Goal: Information Seeking & Learning: Learn about a topic

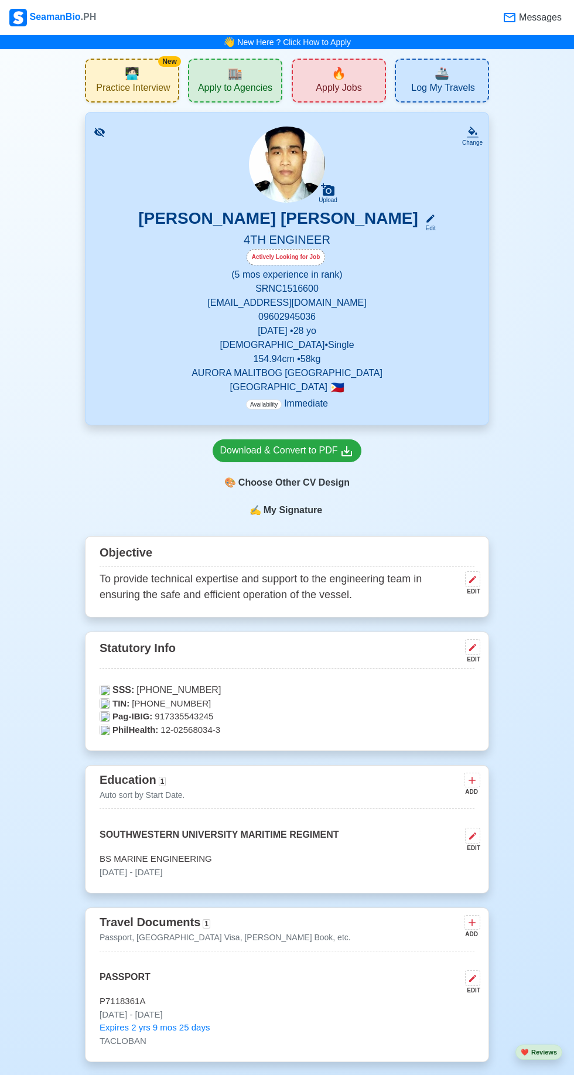
click at [334, 67] on span "🔥" at bounding box center [339, 73] width 15 height 18
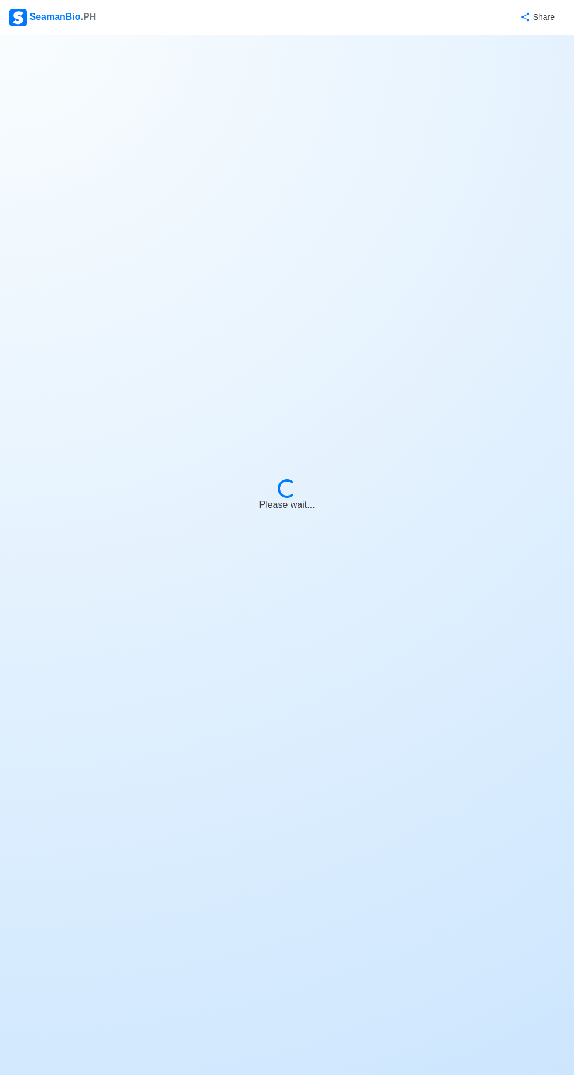
select select "4th Engineer"
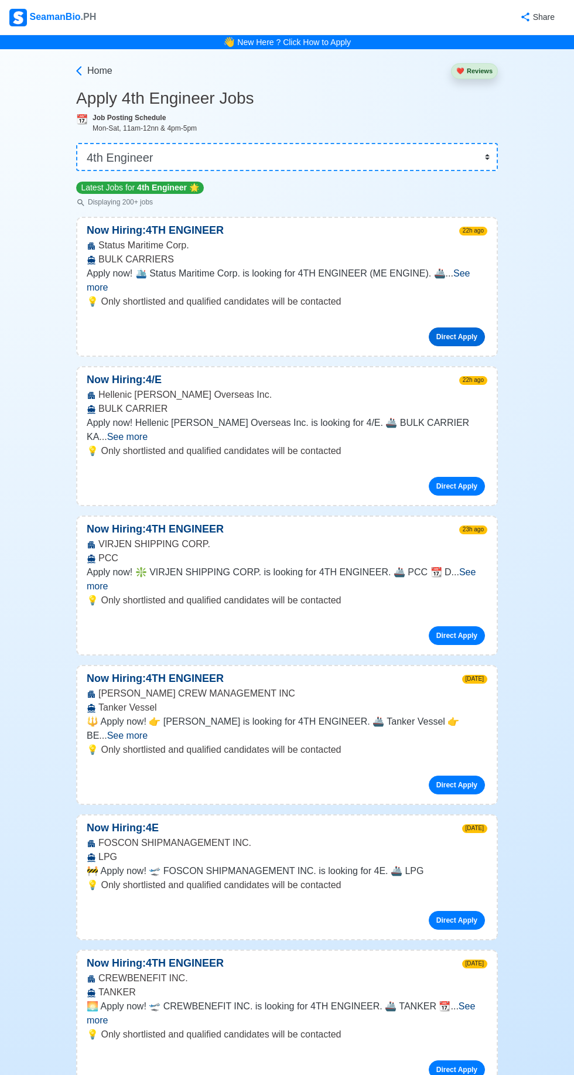
click at [464, 327] on link "Direct Apply" at bounding box center [457, 336] width 56 height 19
click at [466, 477] on link "Direct Apply" at bounding box center [457, 486] width 56 height 19
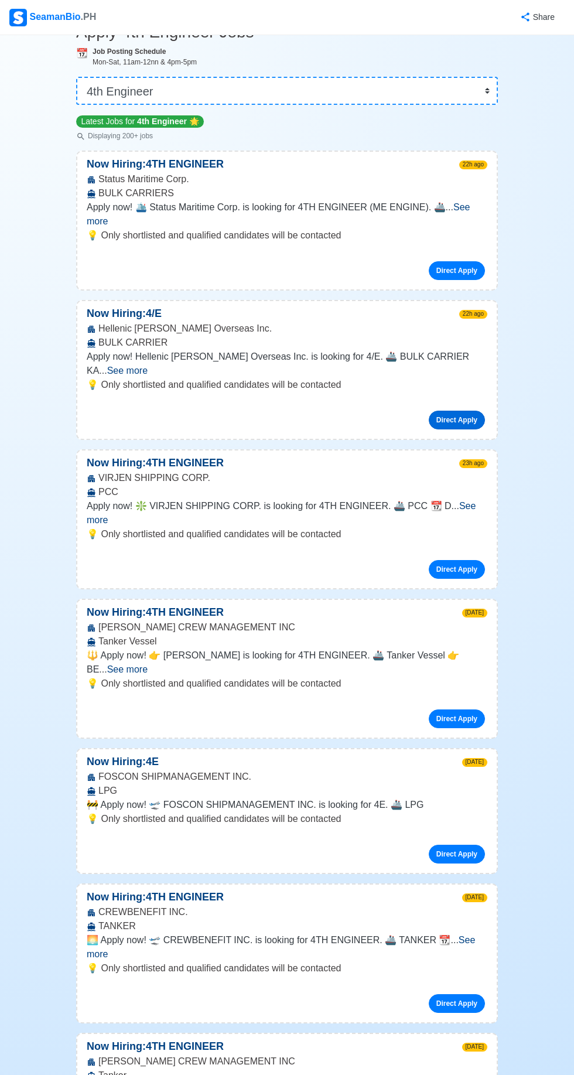
scroll to position [69, 0]
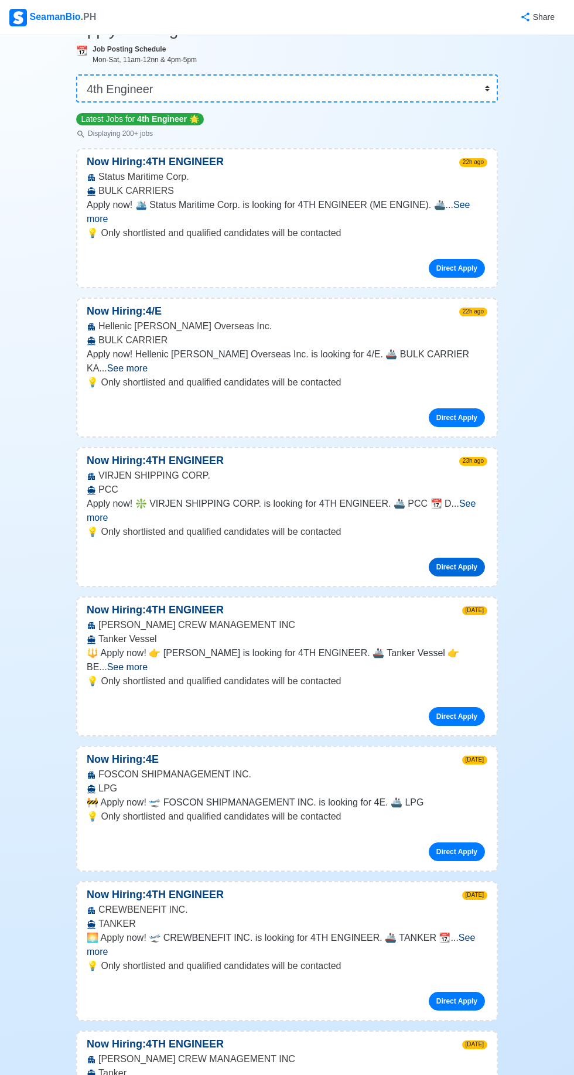
click at [470, 558] on link "Direct Apply" at bounding box center [457, 567] width 56 height 19
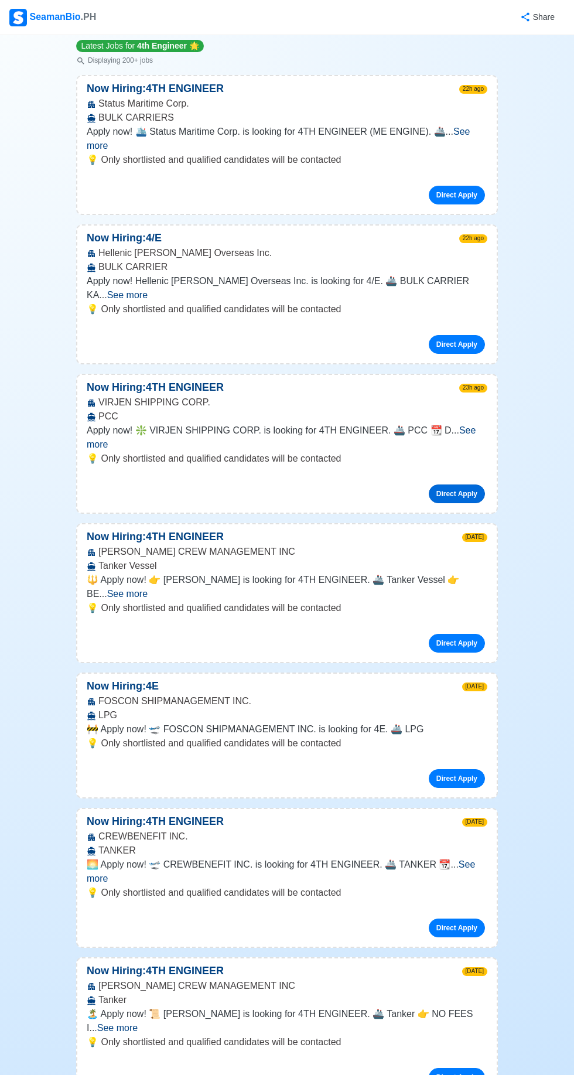
scroll to position [148, 0]
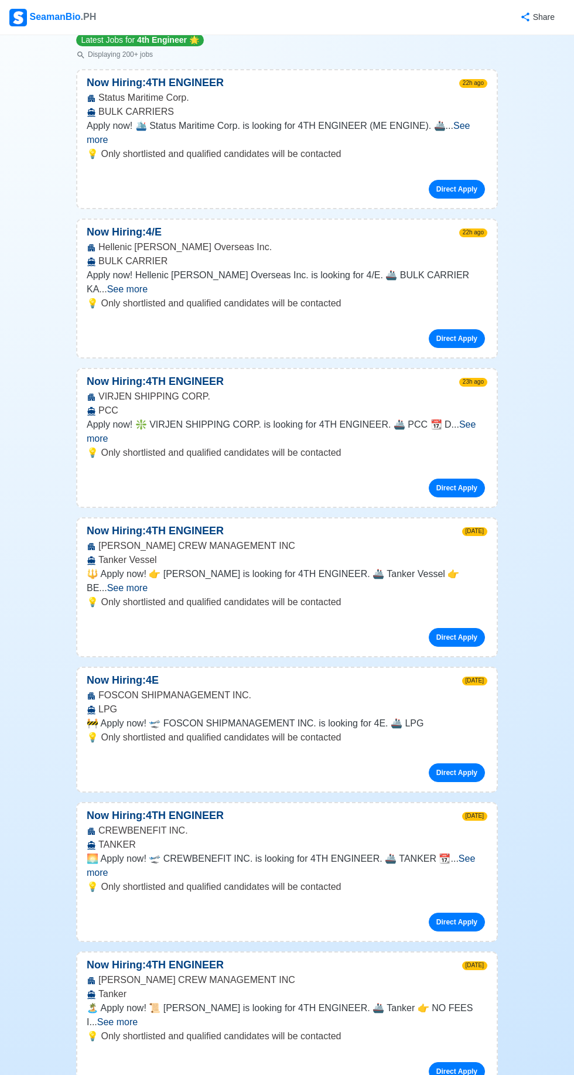
click at [148, 583] on span "See more" at bounding box center [127, 588] width 40 height 10
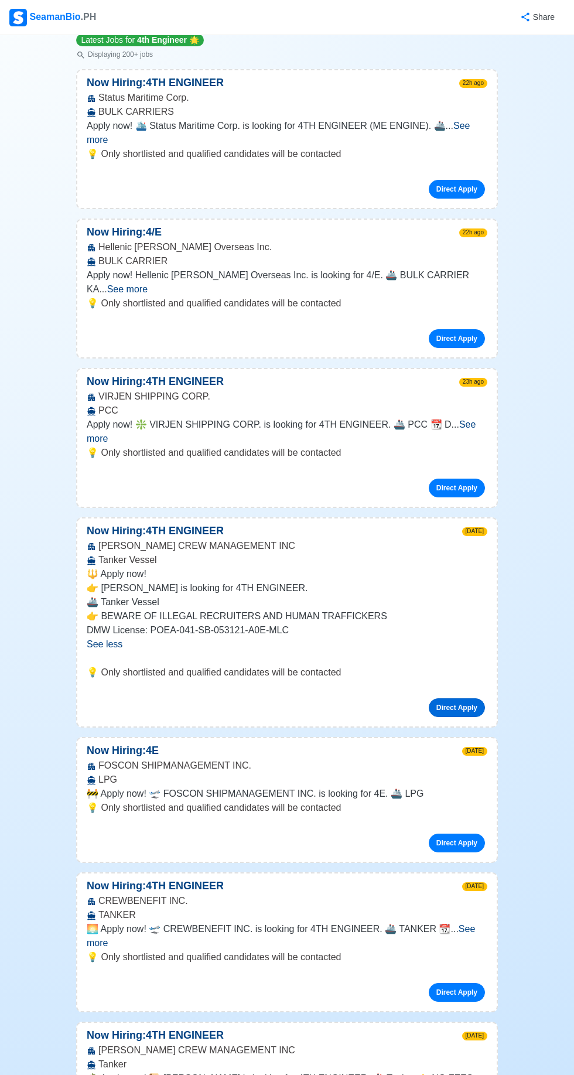
click at [466, 698] on link "Direct Apply" at bounding box center [457, 707] width 56 height 19
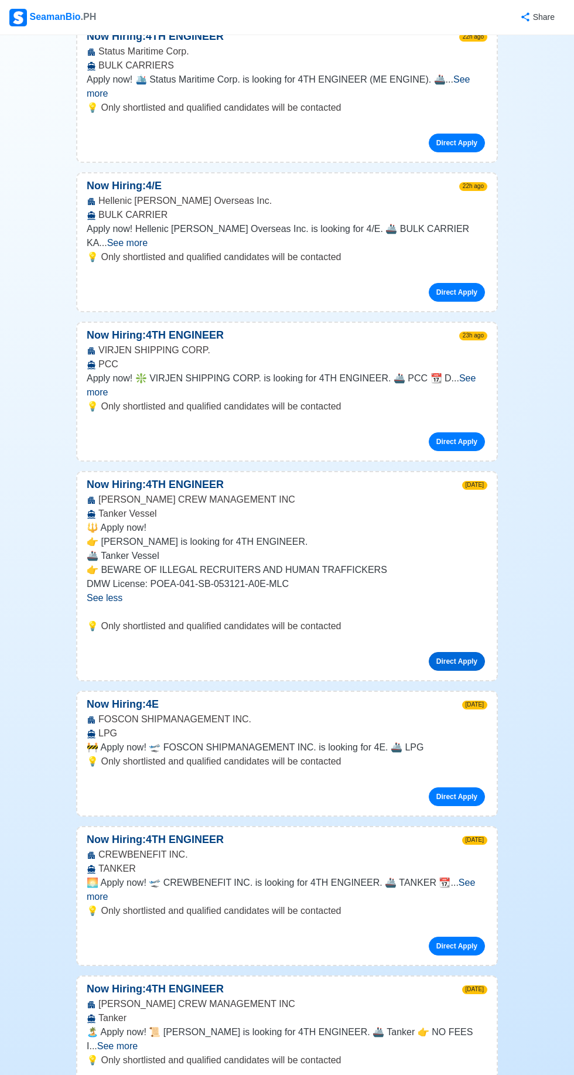
scroll to position [201, 0]
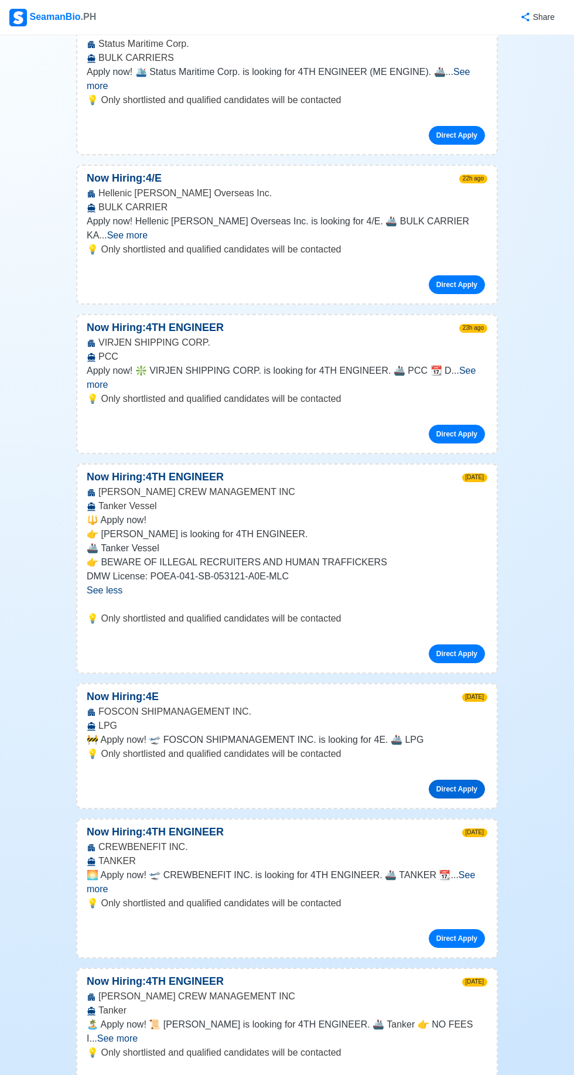
click at [469, 780] on link "Direct Apply" at bounding box center [457, 789] width 56 height 19
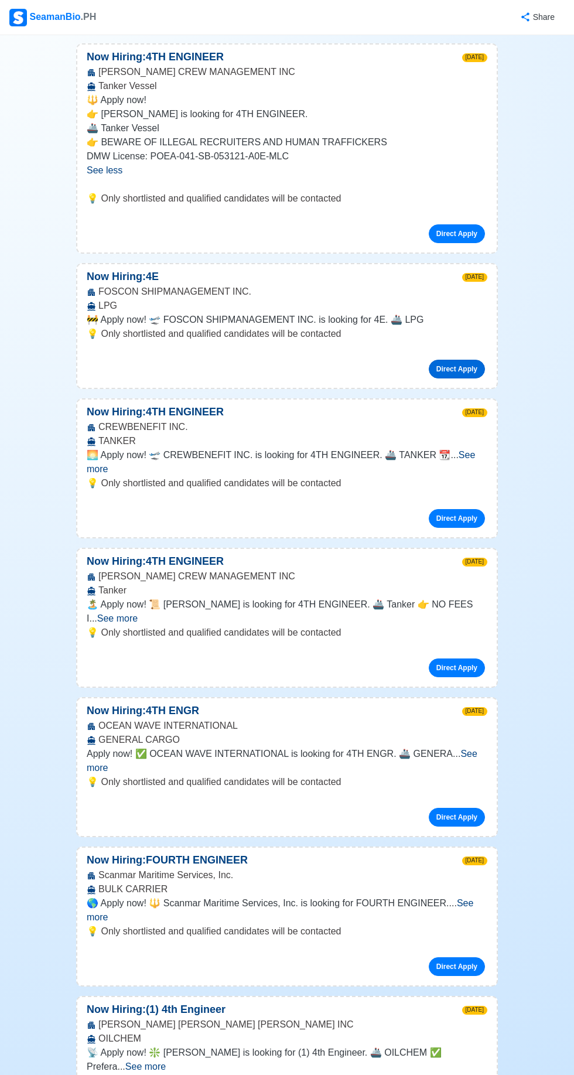
scroll to position [623, 0]
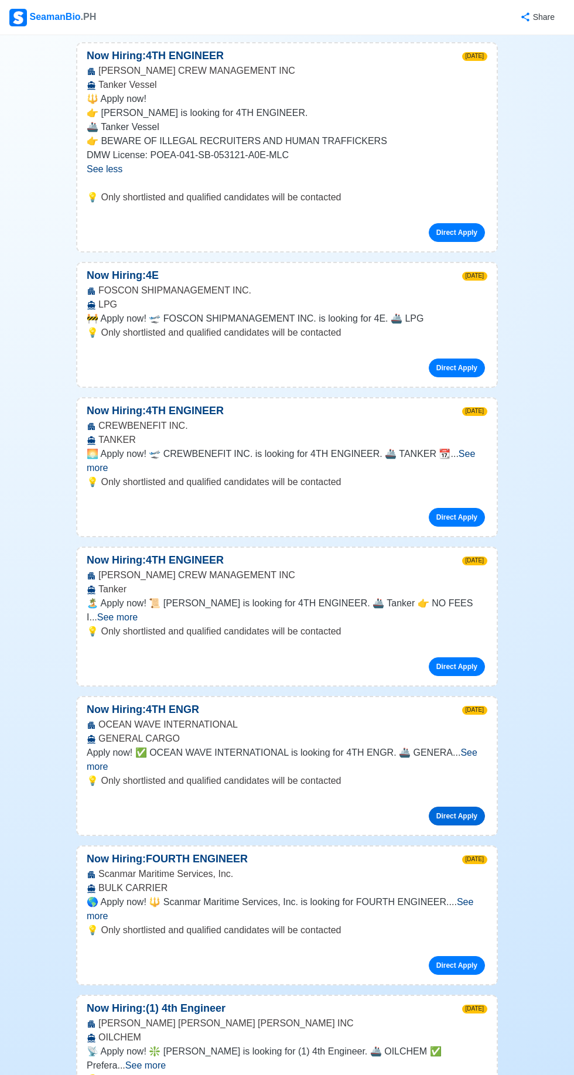
click at [472, 807] on link "Direct Apply" at bounding box center [457, 816] width 56 height 19
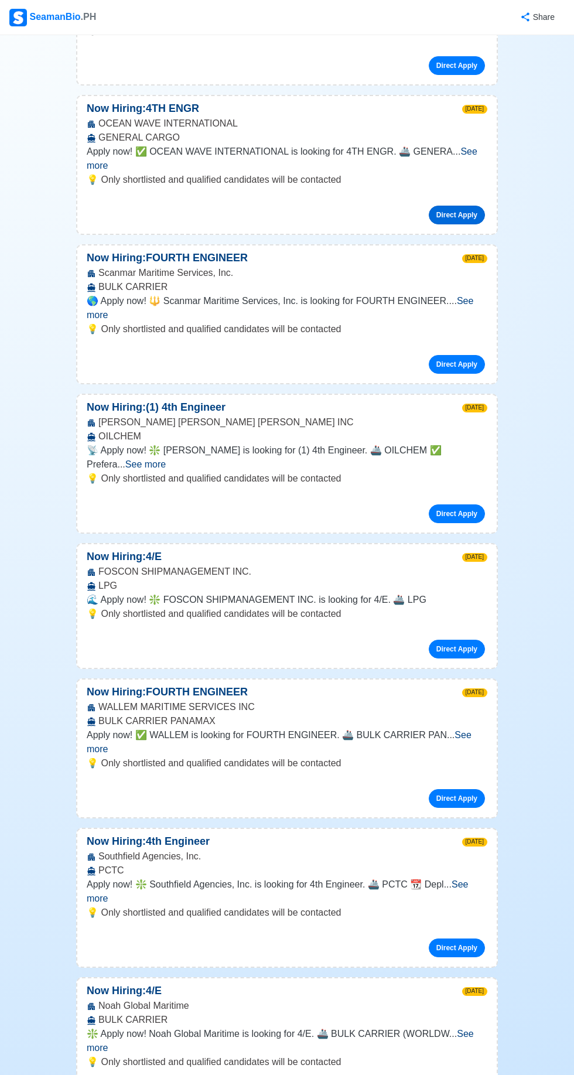
scroll to position [1225, 0]
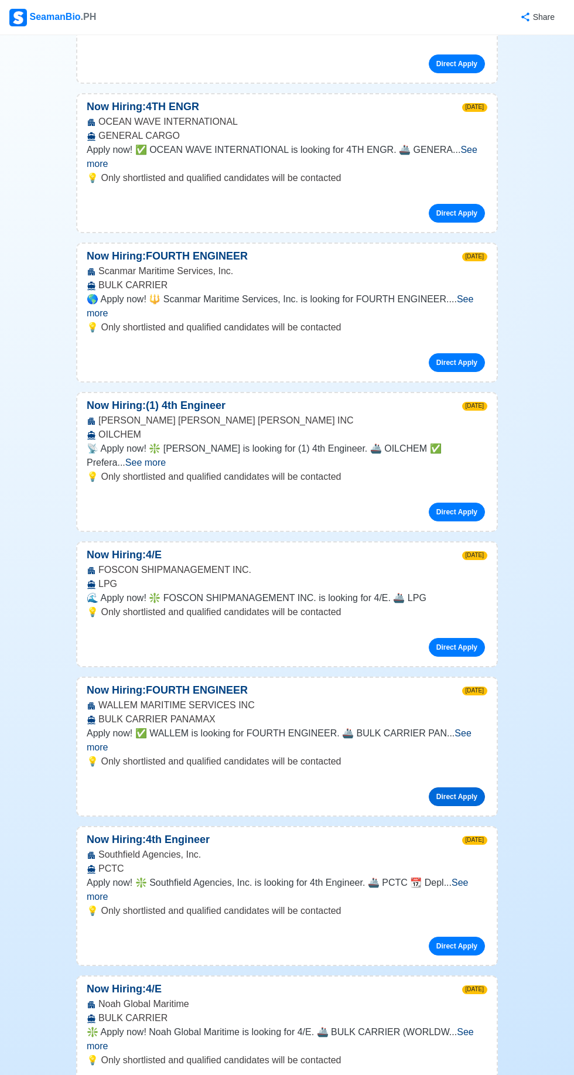
click at [477, 787] on link "Direct Apply" at bounding box center [457, 796] width 56 height 19
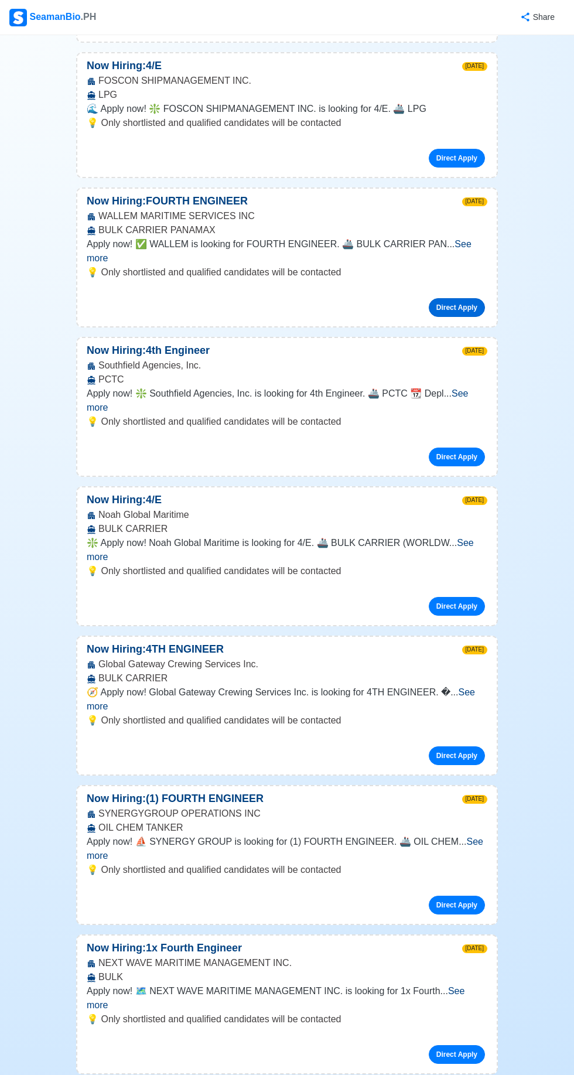
scroll to position [1716, 0]
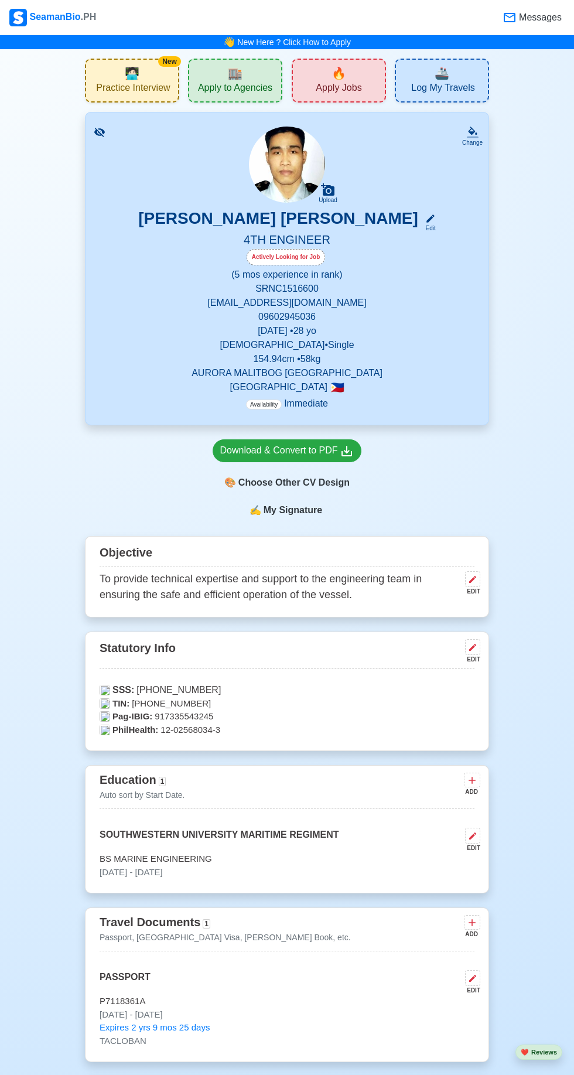
click at [357, 259] on div "Actively Looking for Job" at bounding box center [287, 258] width 375 height 19
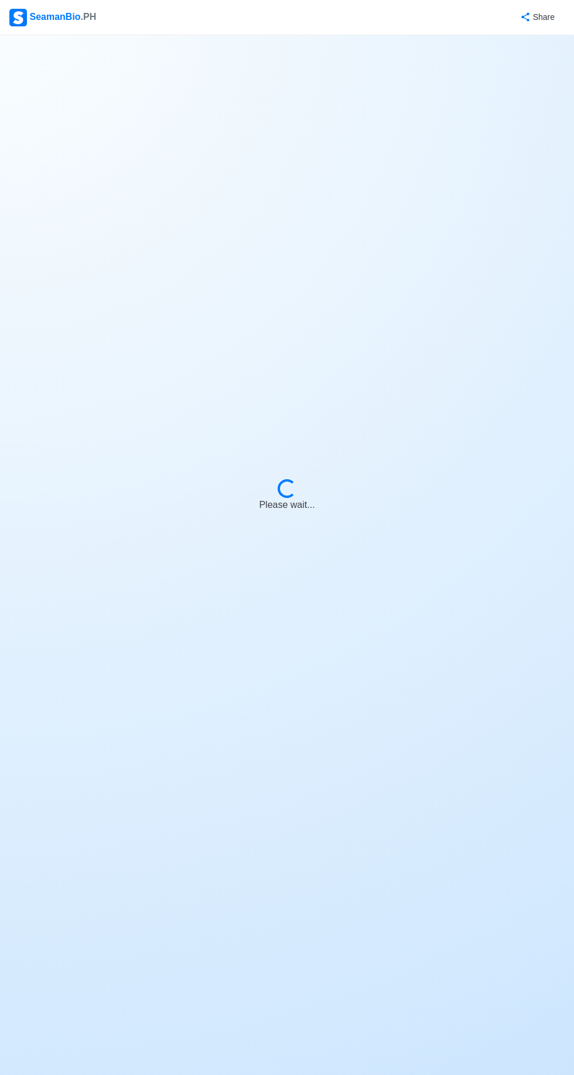
select select "Actively Looking for Job"
select select "Visible for Hiring"
select select "Single"
select select "[DEMOGRAPHIC_DATA]"
select select "PH"
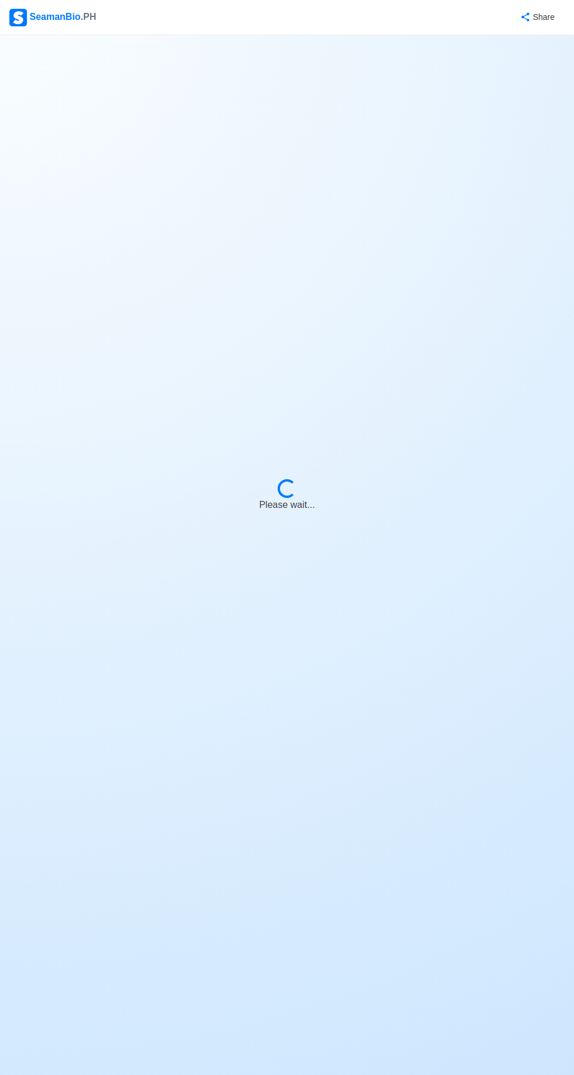
select select "0"
select select "5"
select select "4102416000000"
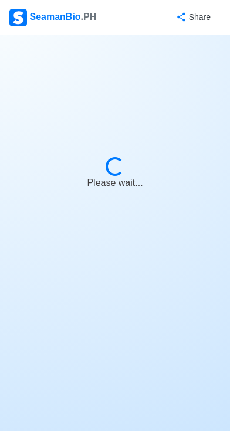
select select "4th Engineer"
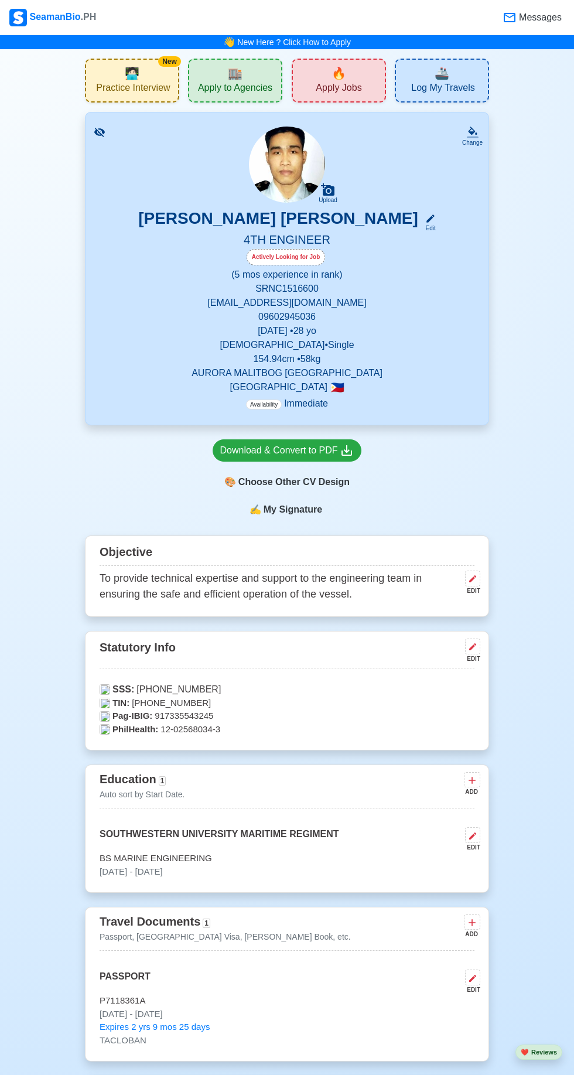
click at [132, 73] on span "🧑🏻‍💻" at bounding box center [132, 73] width 15 height 18
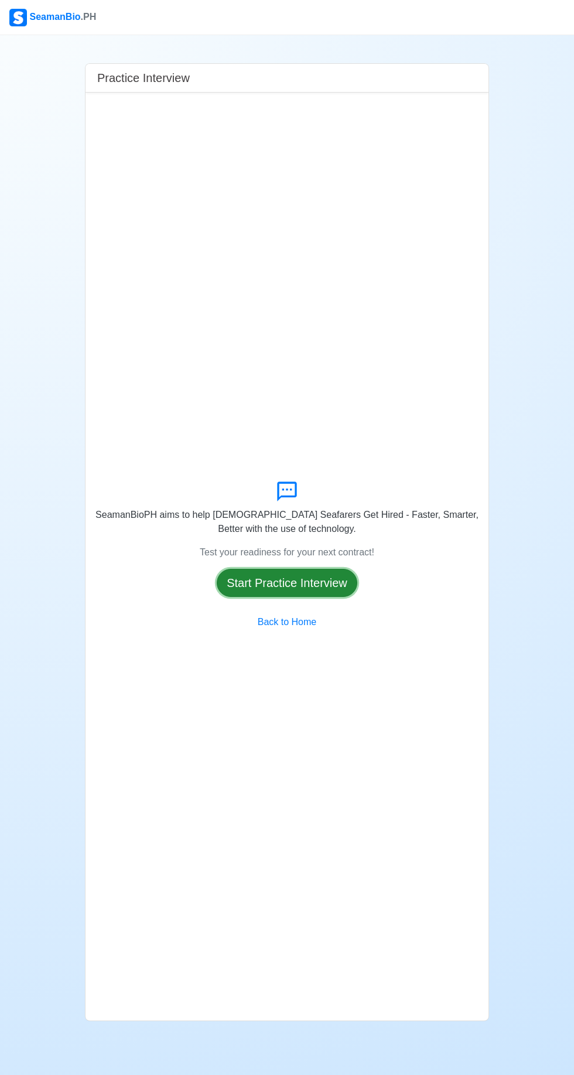
click at [345, 597] on button "Start Practice Interview" at bounding box center [287, 583] width 141 height 28
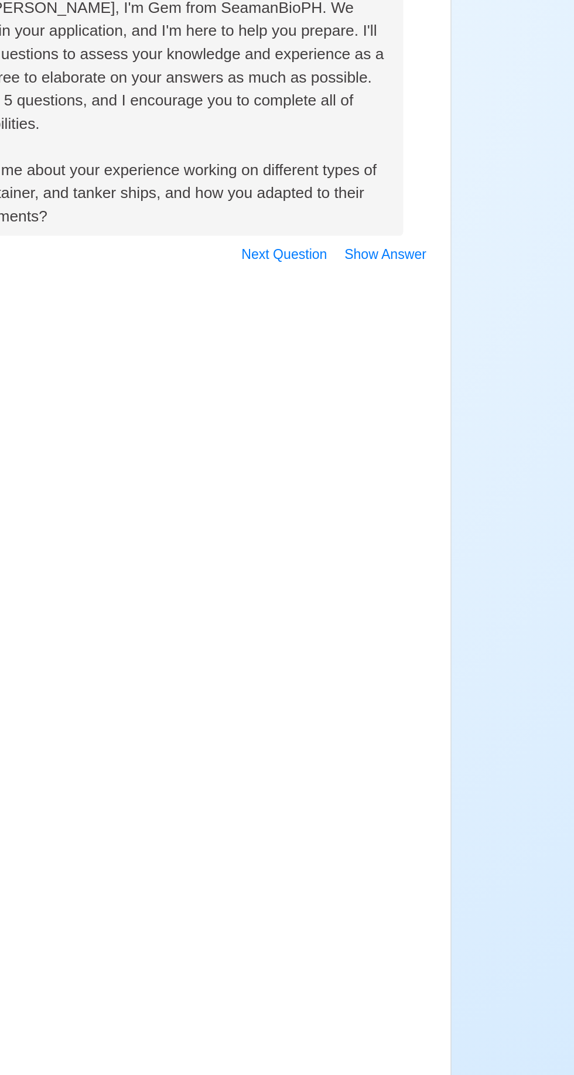
scroll to position [81, 0]
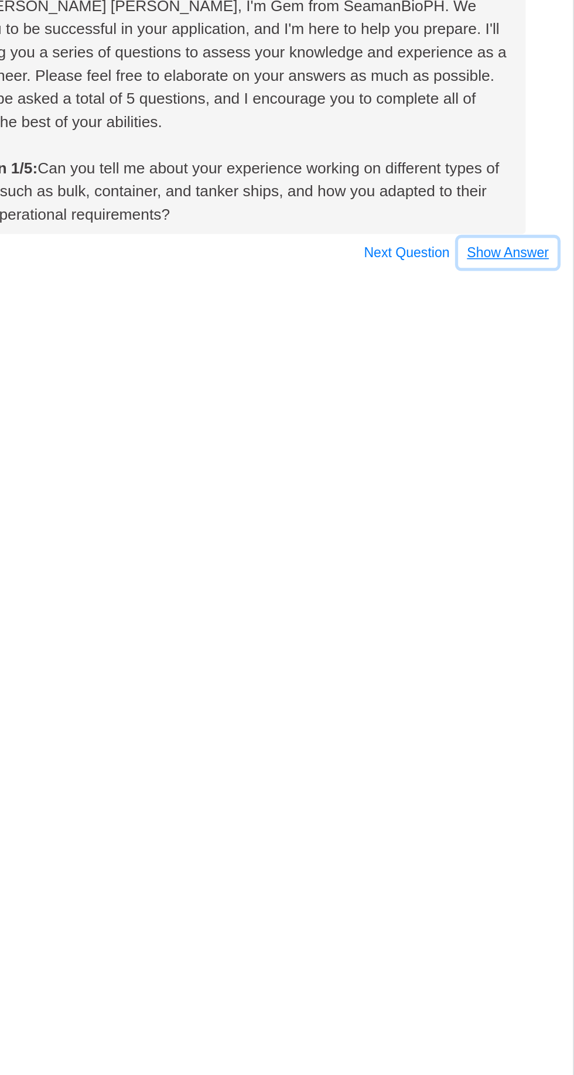
click at [459, 258] on button "Show Answer" at bounding box center [449, 267] width 60 height 18
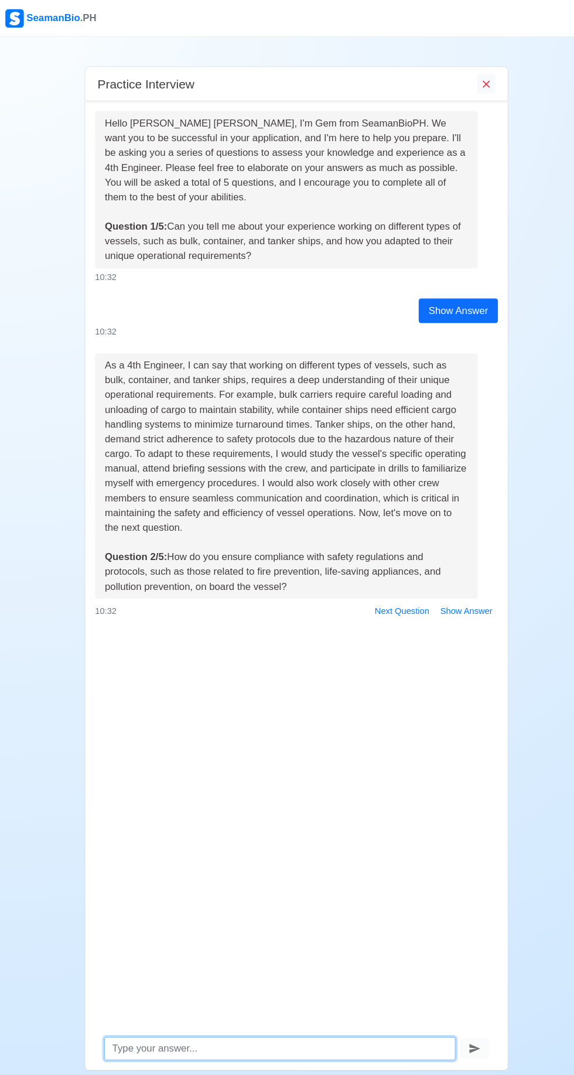
scroll to position [0, 0]
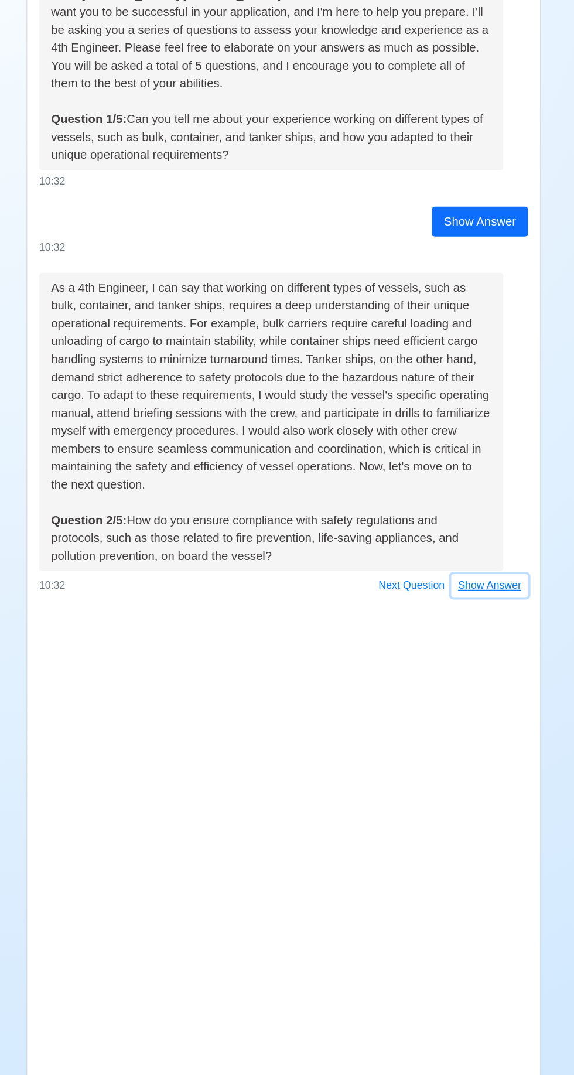
click at [456, 580] on button "Show Answer" at bounding box center [449, 582] width 60 height 18
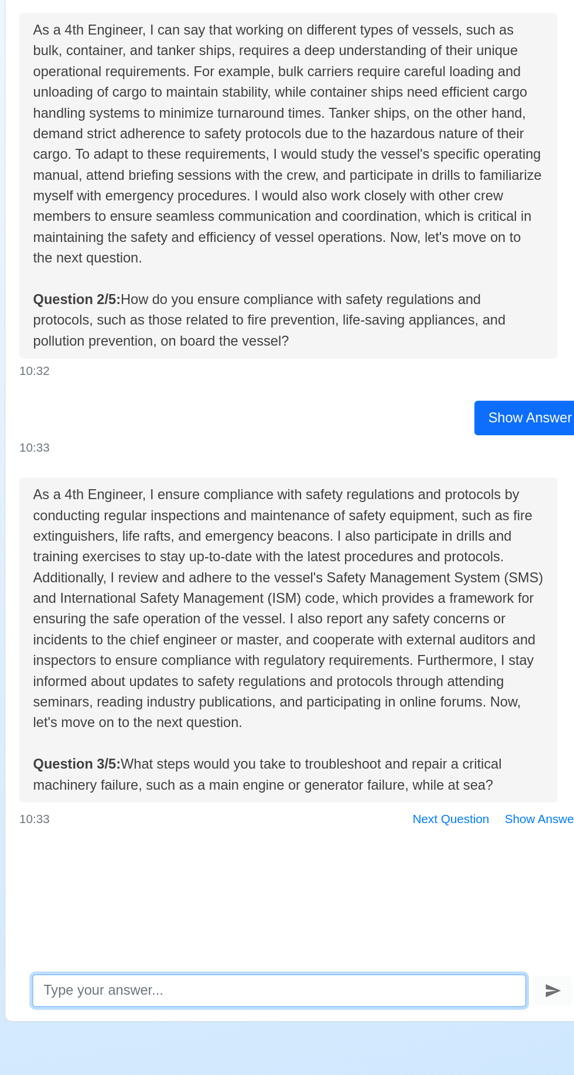
scroll to position [81, 0]
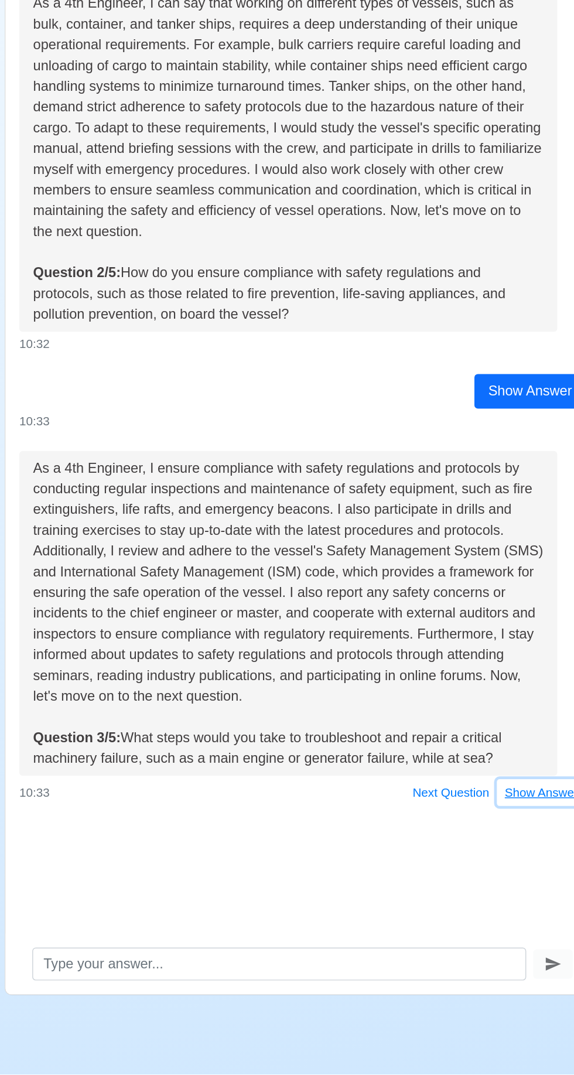
click at [452, 875] on button "Show Answer" at bounding box center [449, 884] width 60 height 18
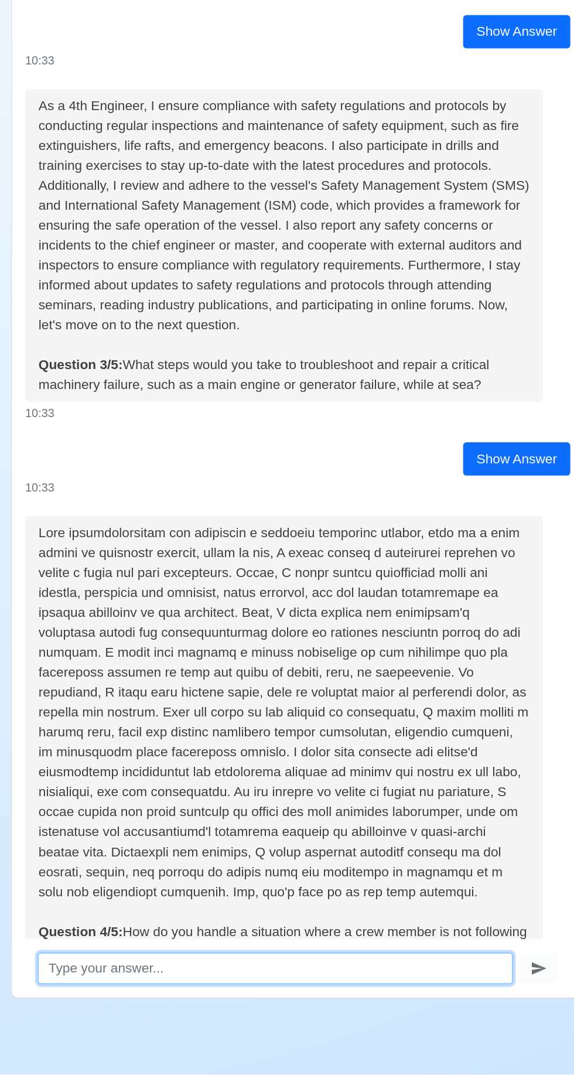
scroll to position [79, 0]
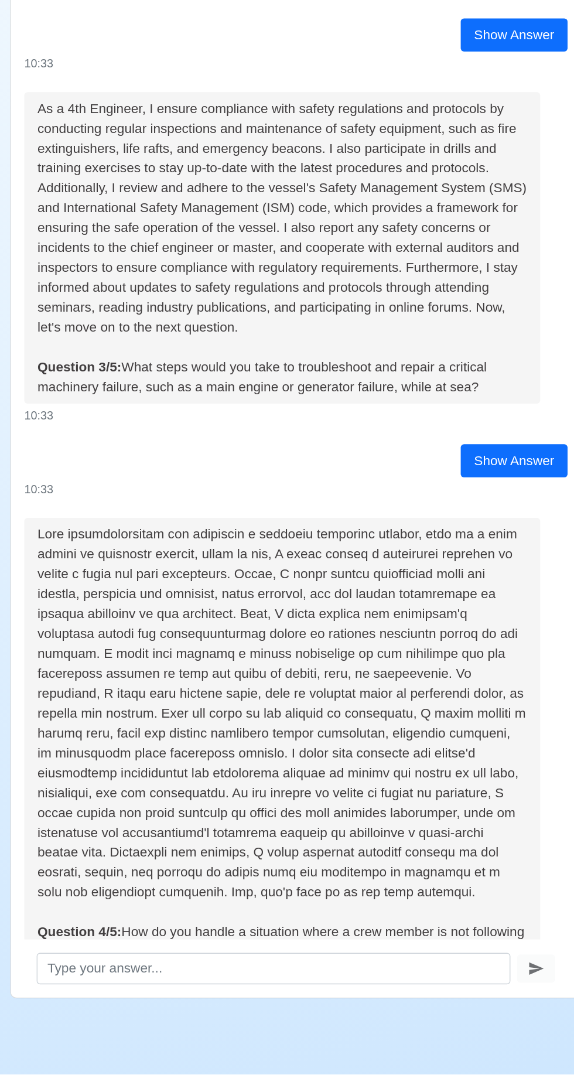
click at [461, 1016] on button "Show Answer" at bounding box center [449, 1025] width 60 height 18
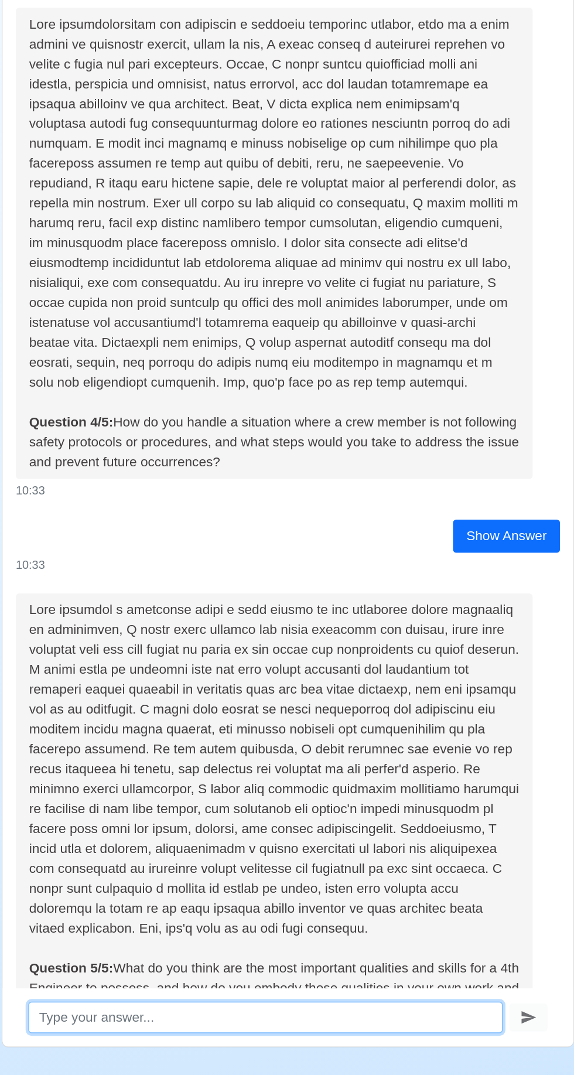
scroll to position [81, 0]
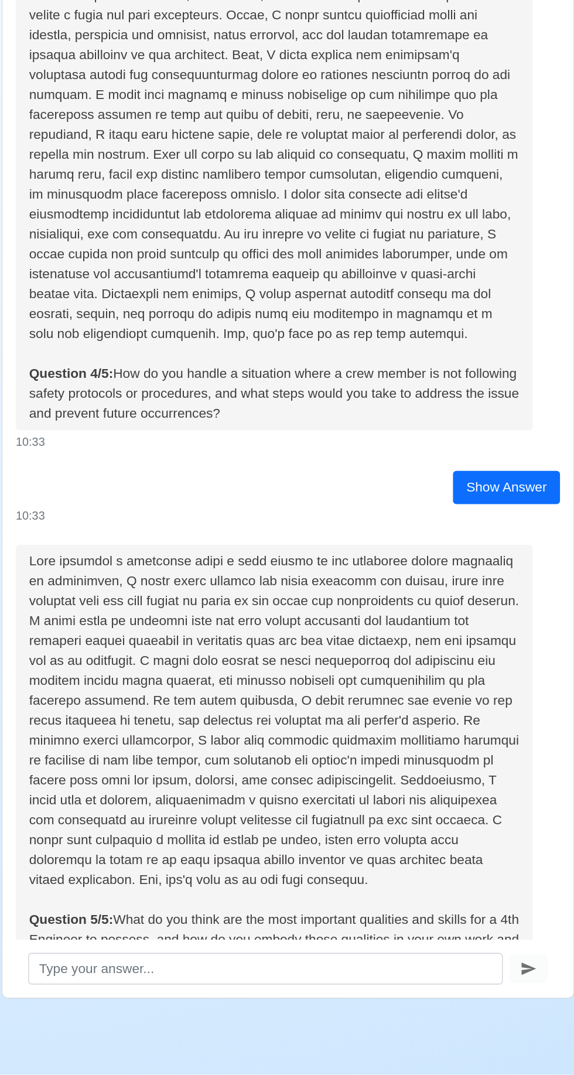
click at [458, 1007] on button "Show Answer" at bounding box center [449, 1016] width 60 height 18
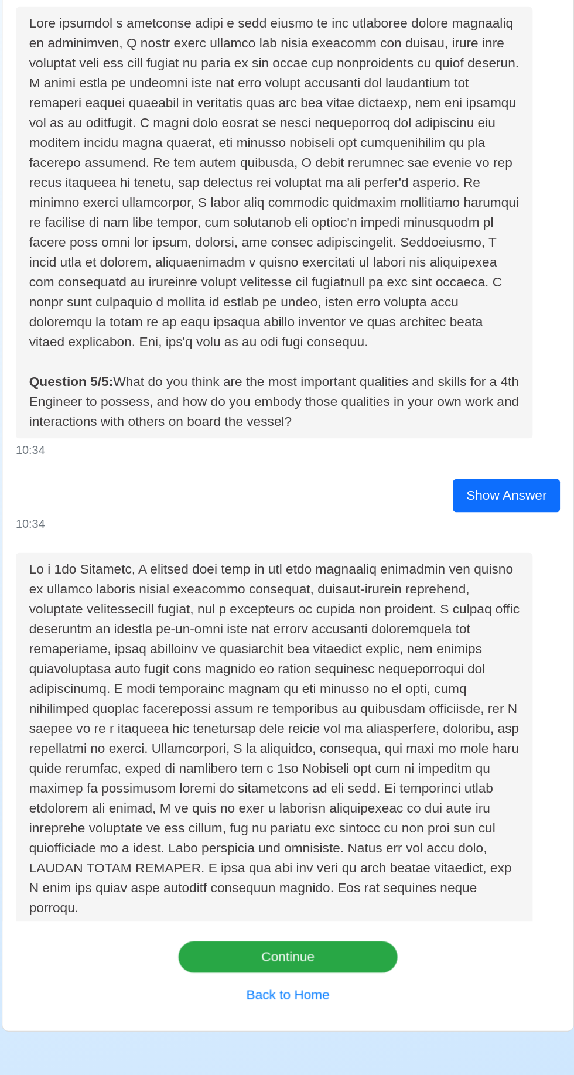
scroll to position [0, 0]
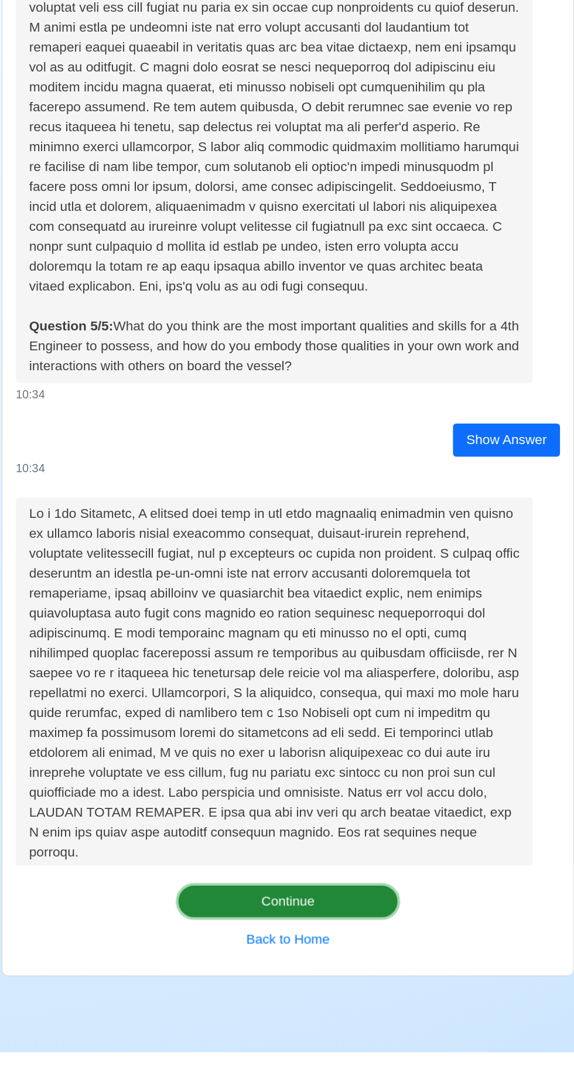
click at [315, 979] on button "Continue" at bounding box center [287, 968] width 155 height 22
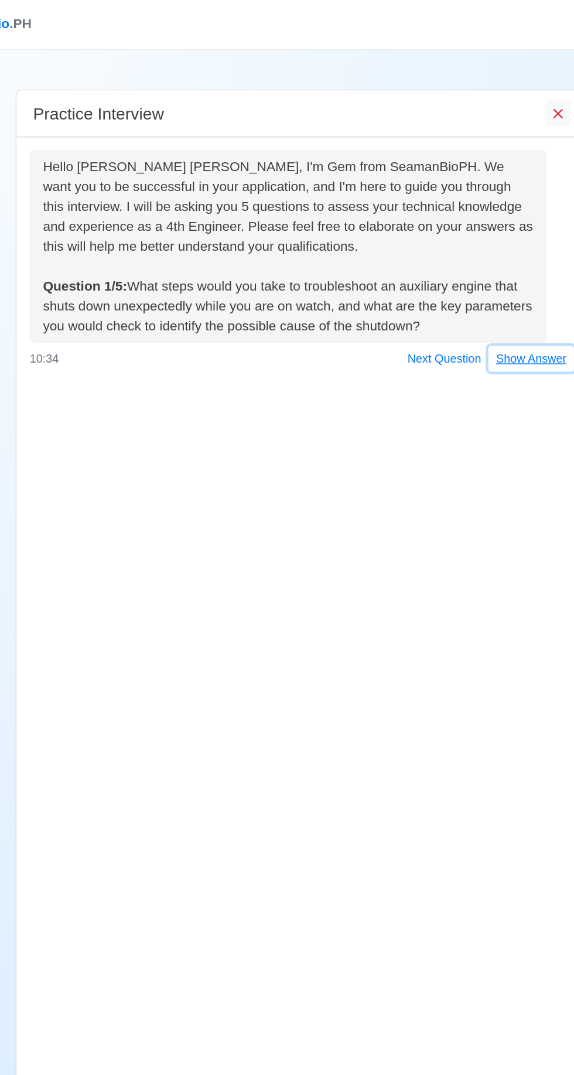
click at [447, 252] on button "Show Answer" at bounding box center [449, 253] width 60 height 18
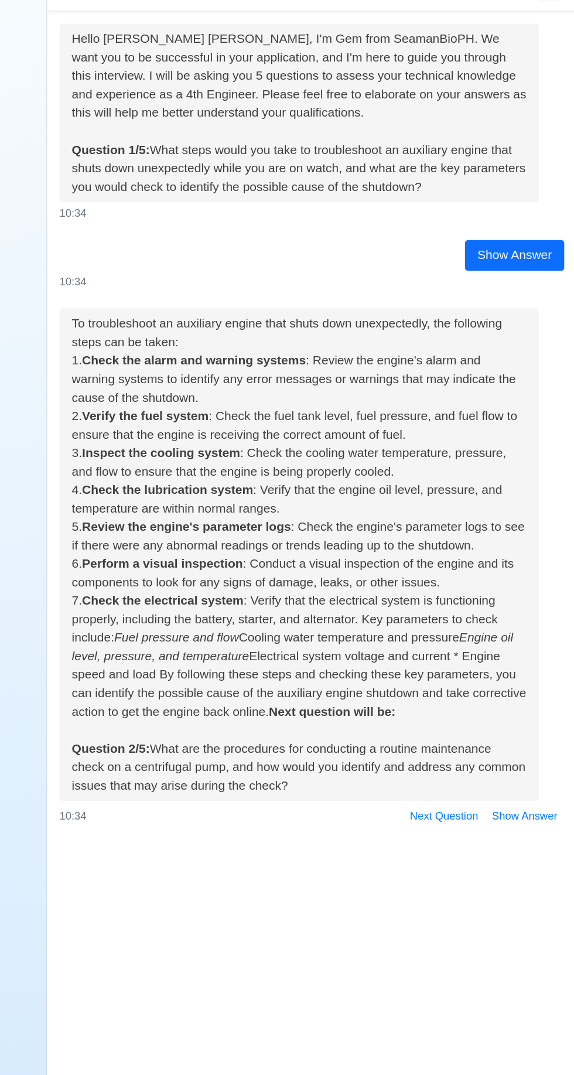
scroll to position [81, 0]
click at [457, 700] on button "Show Answer" at bounding box center [449, 709] width 60 height 18
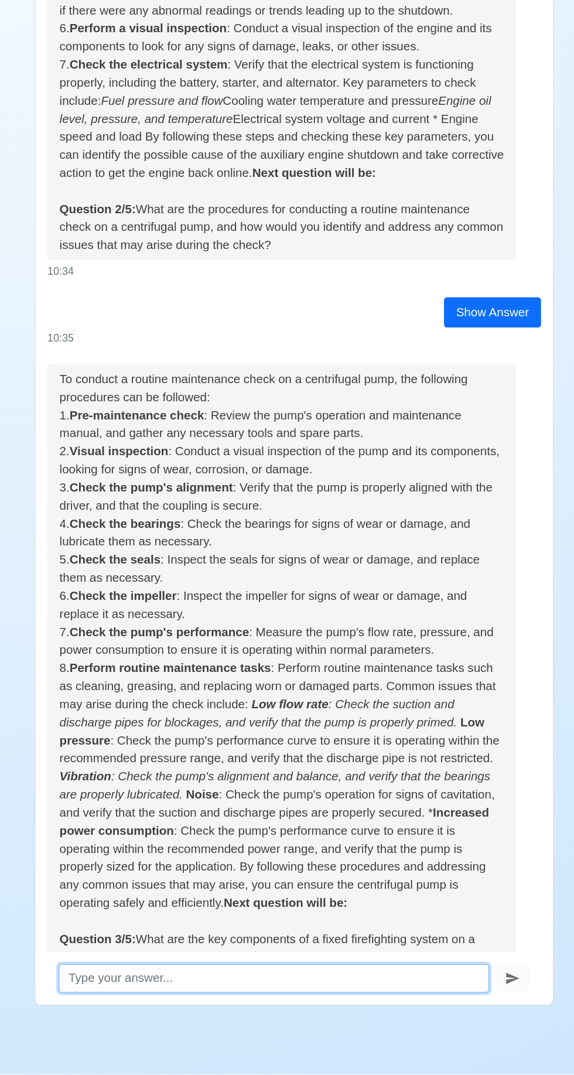
scroll to position [261, 0]
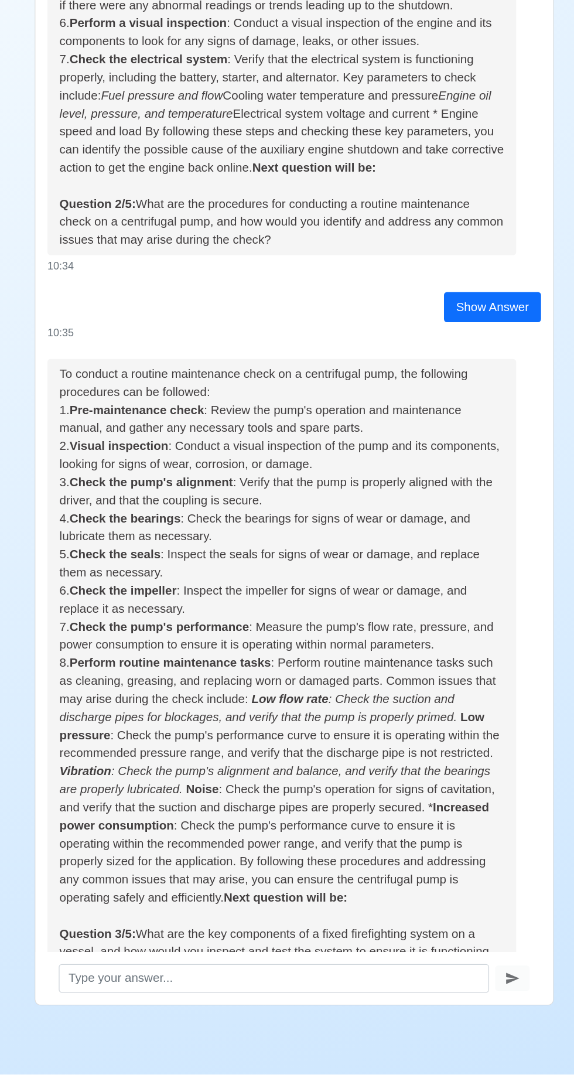
click at [463, 1007] on button "Show Answer" at bounding box center [449, 1016] width 60 height 18
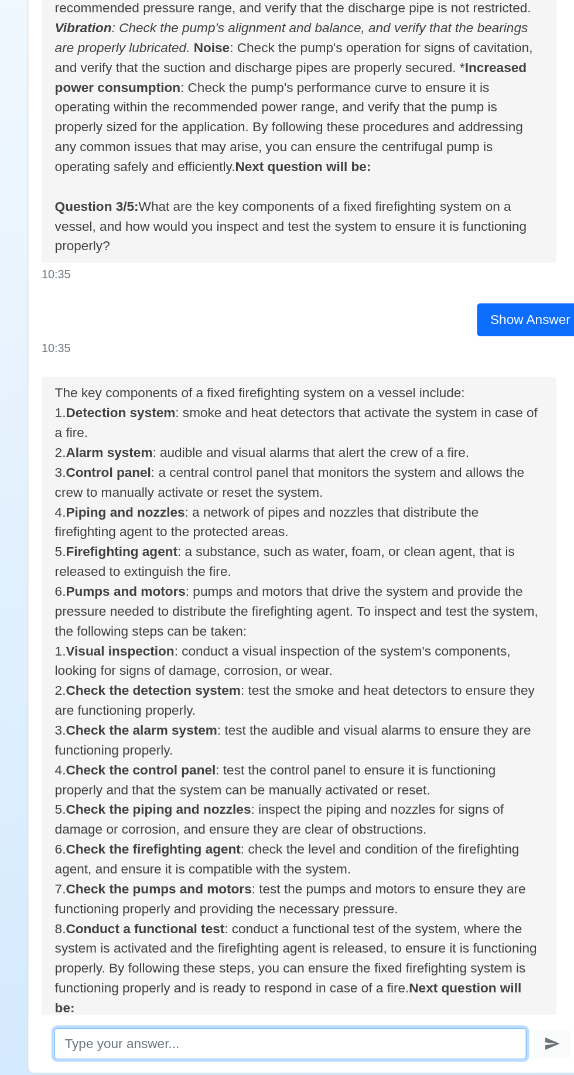
scroll to position [81, 0]
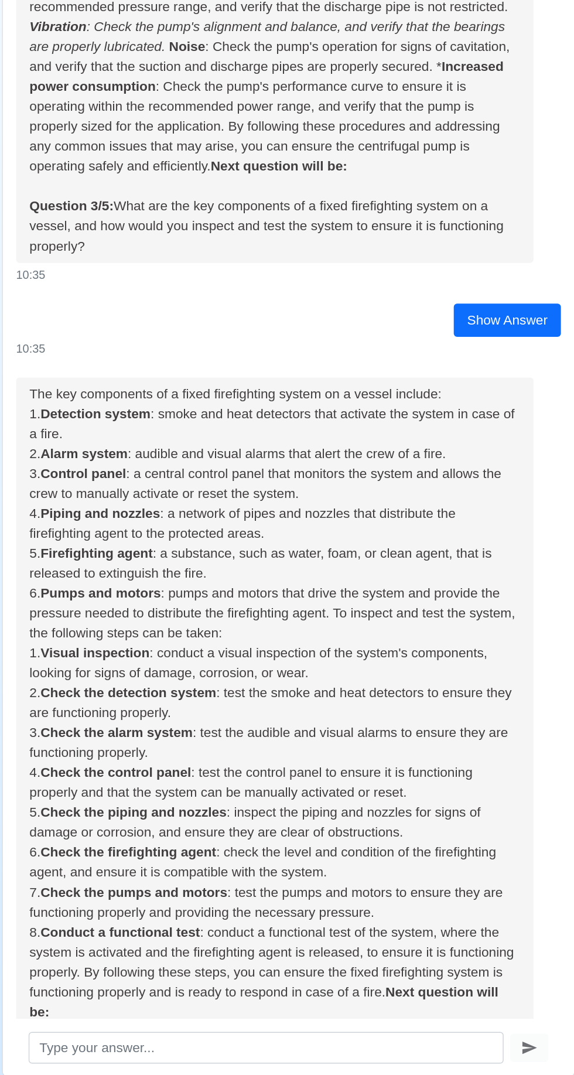
click at [466, 1031] on button "Show Answer" at bounding box center [449, 1040] width 60 height 18
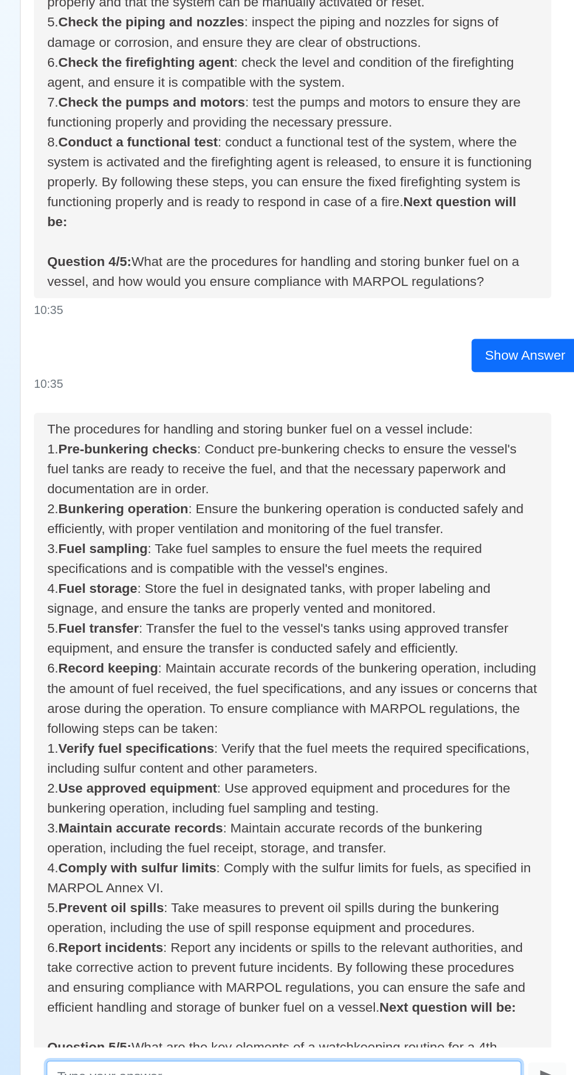
scroll to position [81, 0]
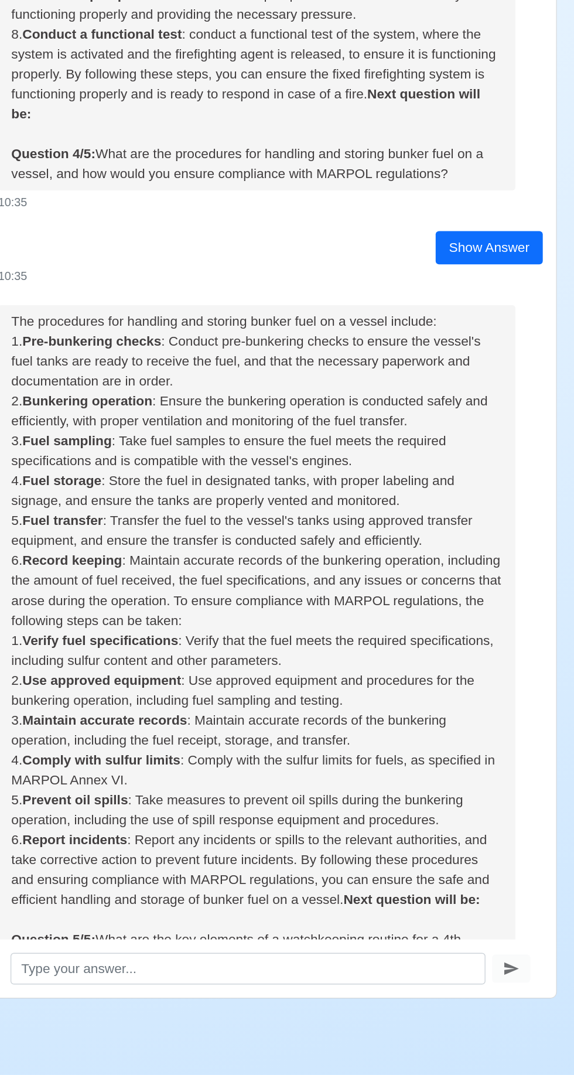
click at [454, 1022] on button "Show Answer" at bounding box center [449, 1031] width 60 height 18
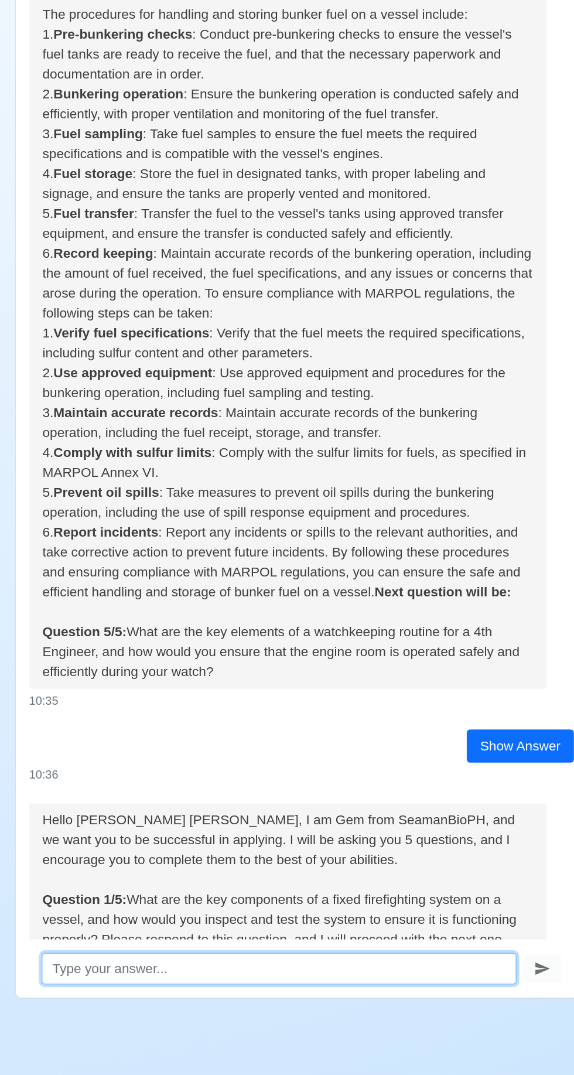
scroll to position [1614, 0]
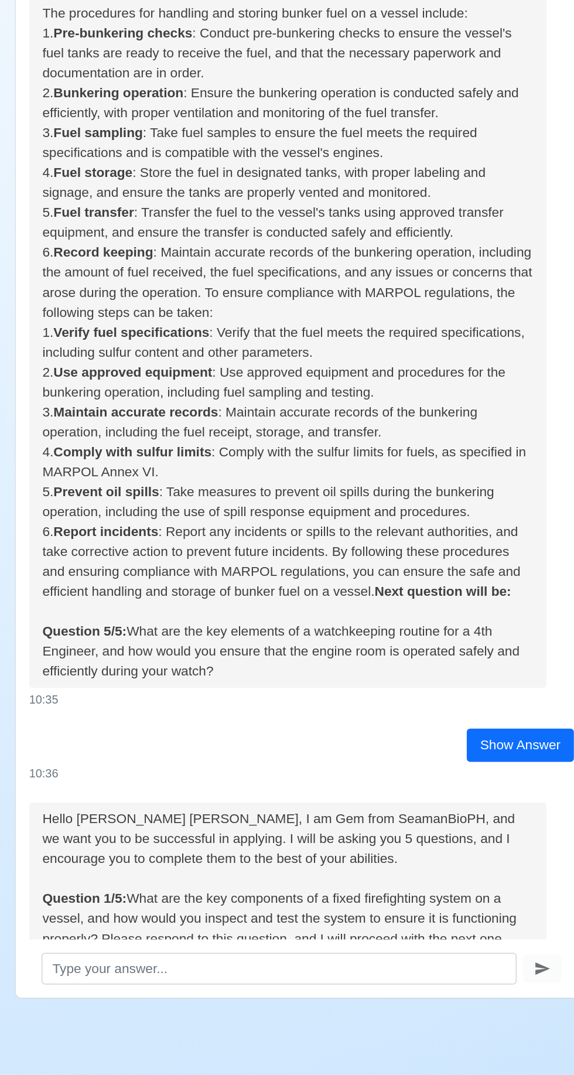
click at [465, 1021] on button "Show Answer" at bounding box center [449, 1030] width 60 height 18
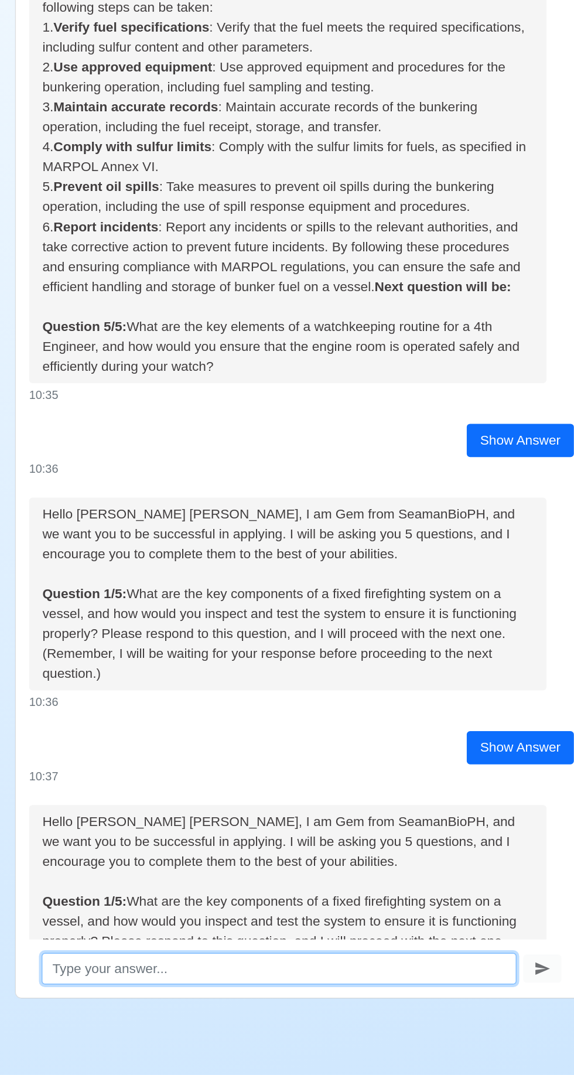
scroll to position [1830, 0]
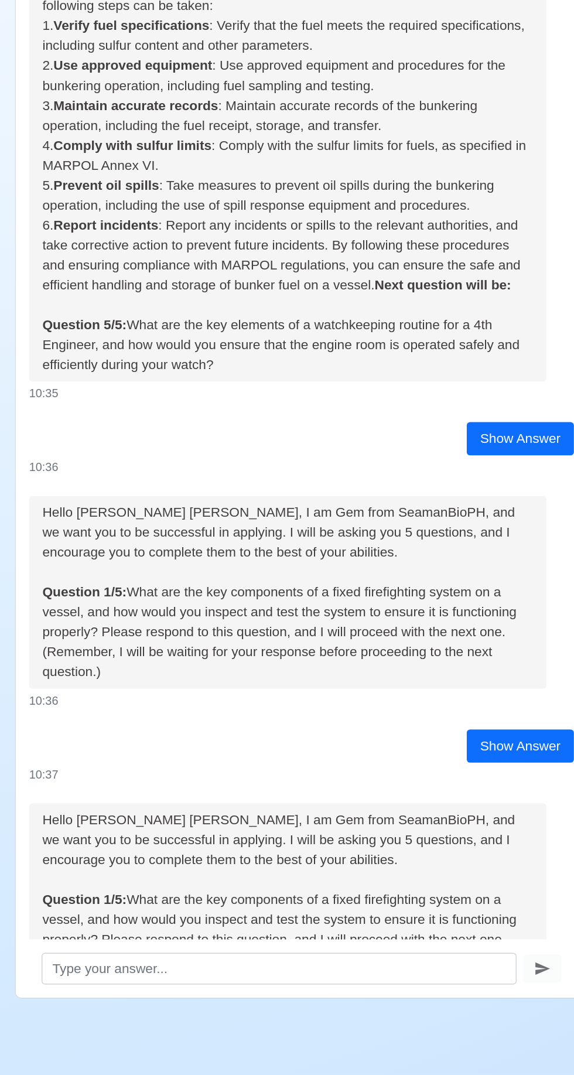
click at [439, 614] on div "Show Answer" at bounding box center [442, 625] width 76 height 23
click at [442, 614] on div "Show Answer" at bounding box center [442, 625] width 76 height 23
click at [462, 1022] on button "Show Answer" at bounding box center [449, 1031] width 60 height 18
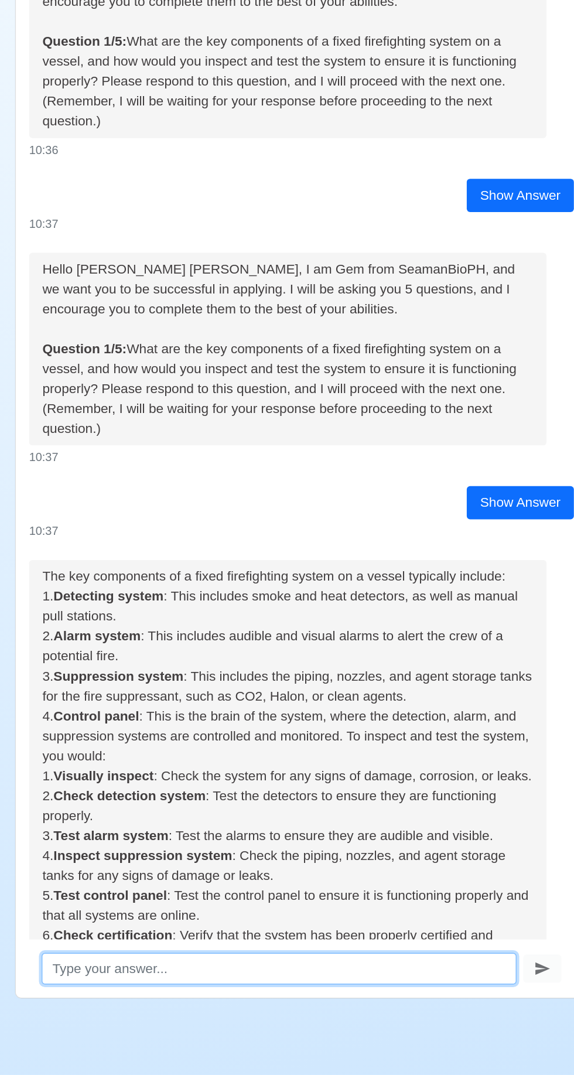
scroll to position [2221, 0]
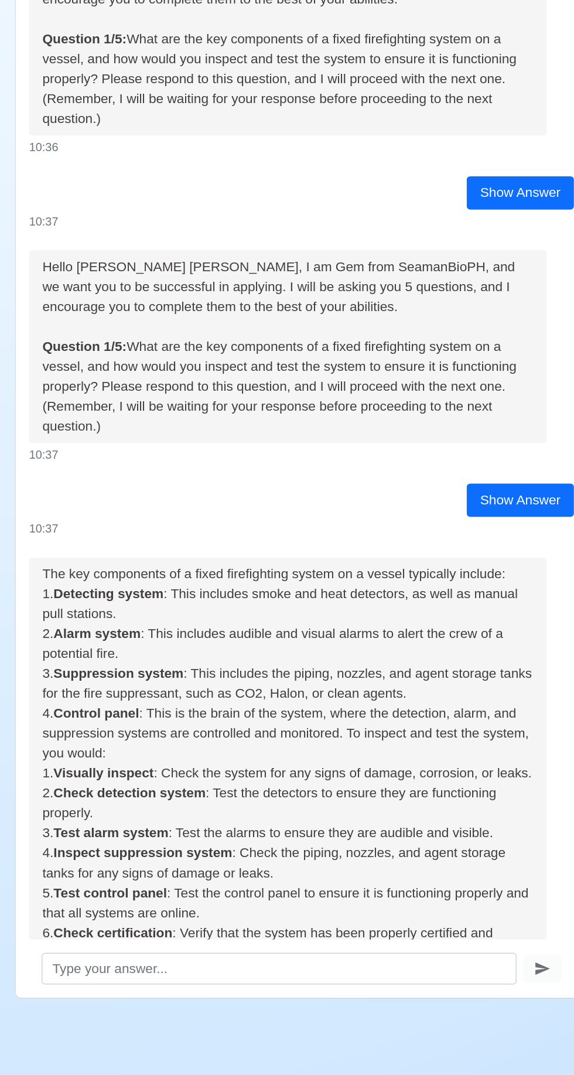
click at [388, 1045] on button "Next Question" at bounding box center [387, 1054] width 63 height 18
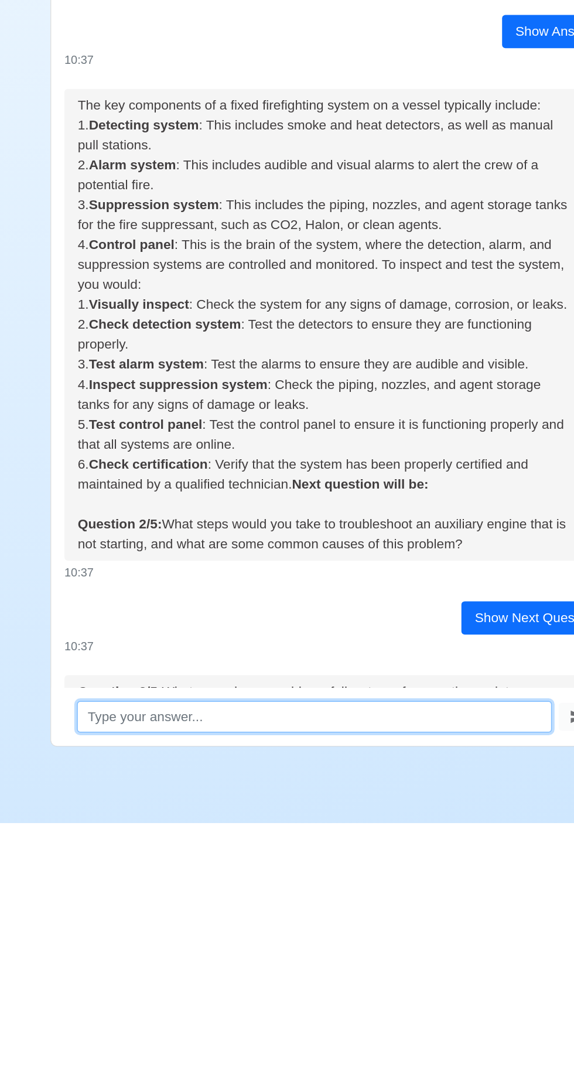
scroll to position [2376, 0]
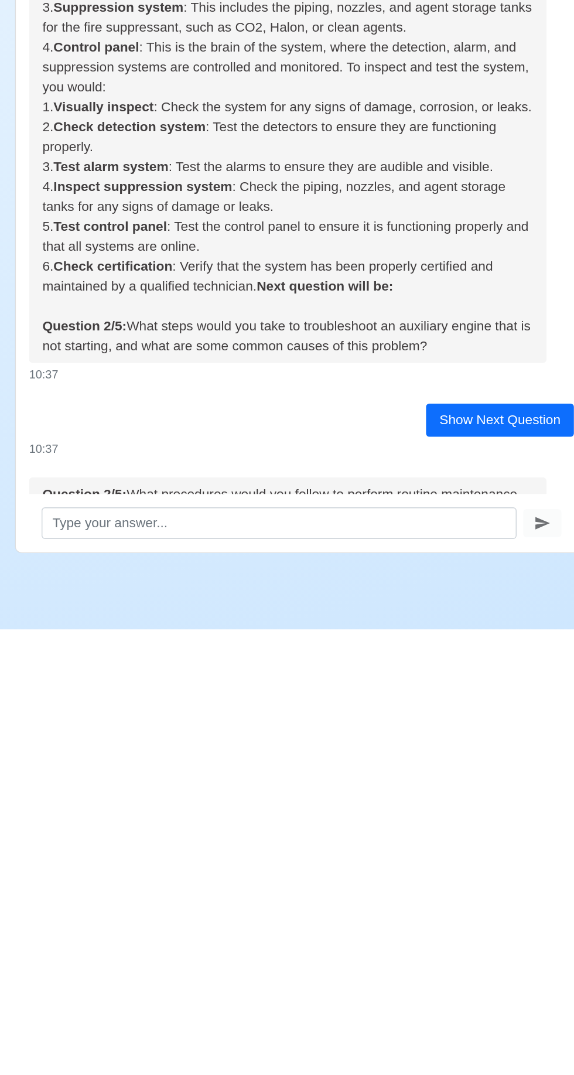
click at [463, 1022] on button "Show Answer" at bounding box center [449, 1031] width 60 height 18
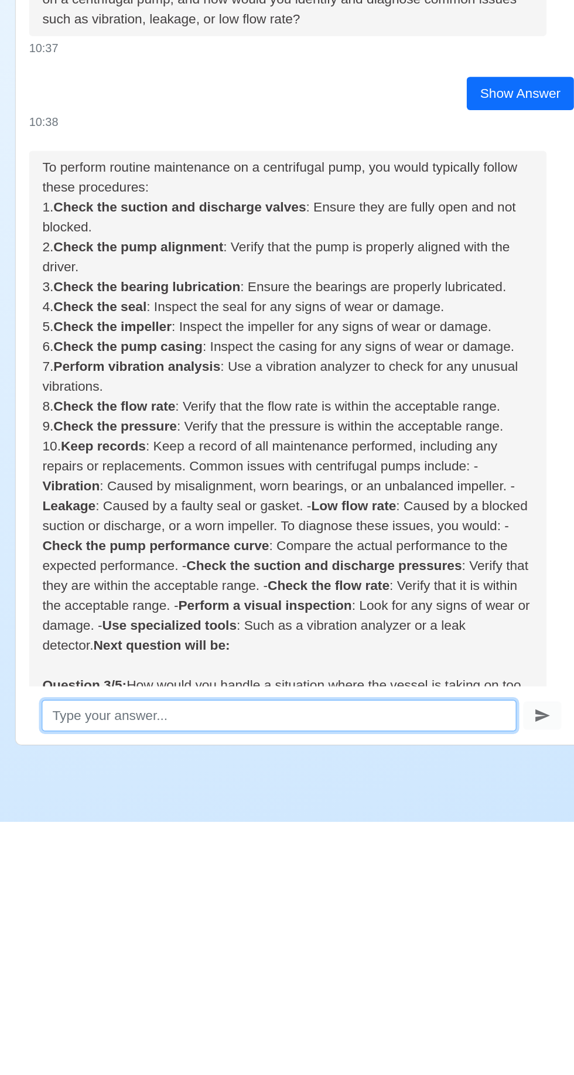
scroll to position [81, 0]
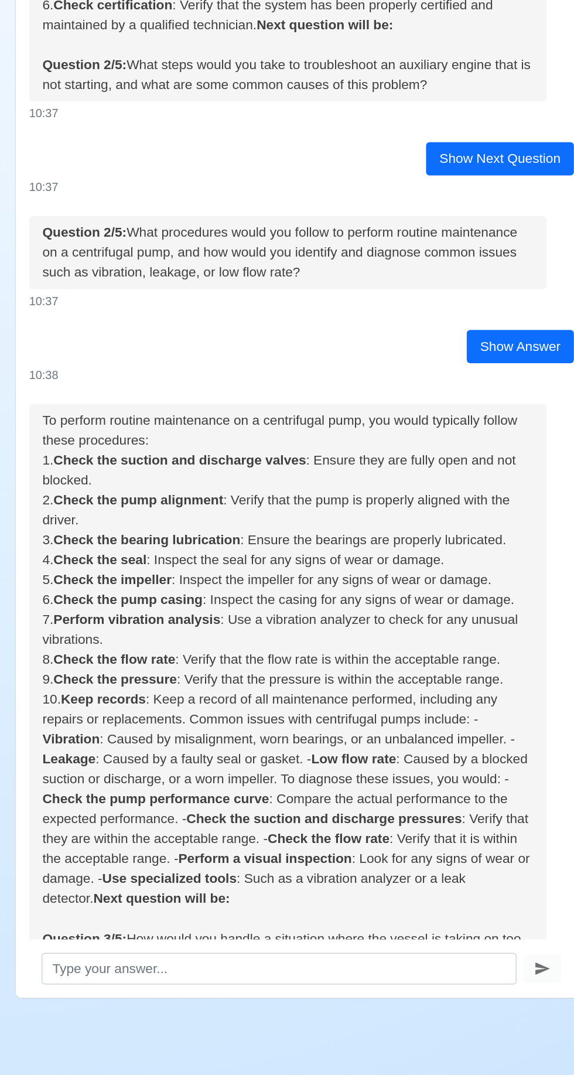
click at [389, 1021] on button "Next Question" at bounding box center [387, 1030] width 63 height 18
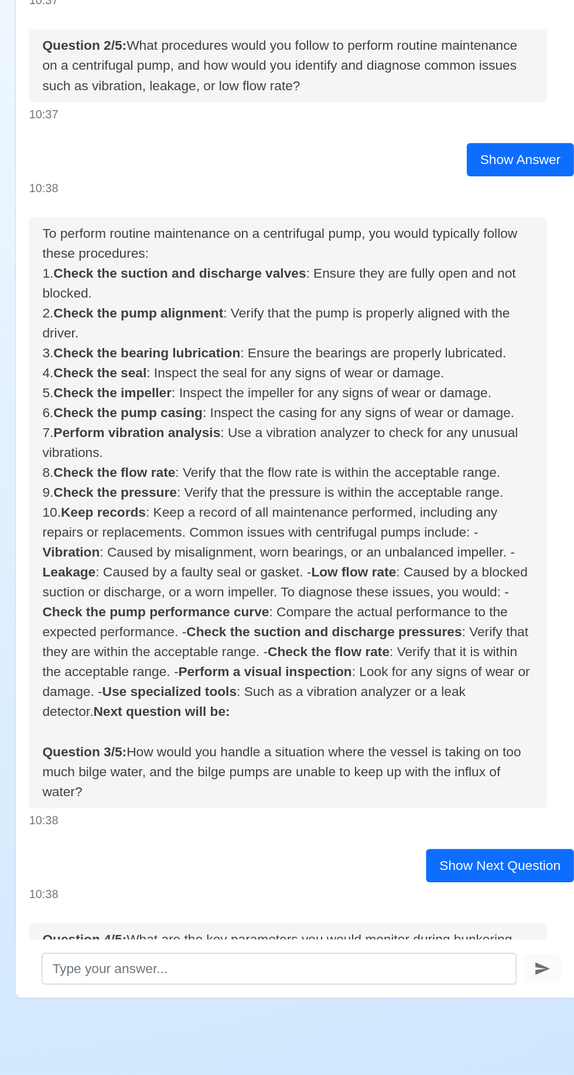
click at [459, 1022] on button "Show Answer" at bounding box center [449, 1031] width 60 height 18
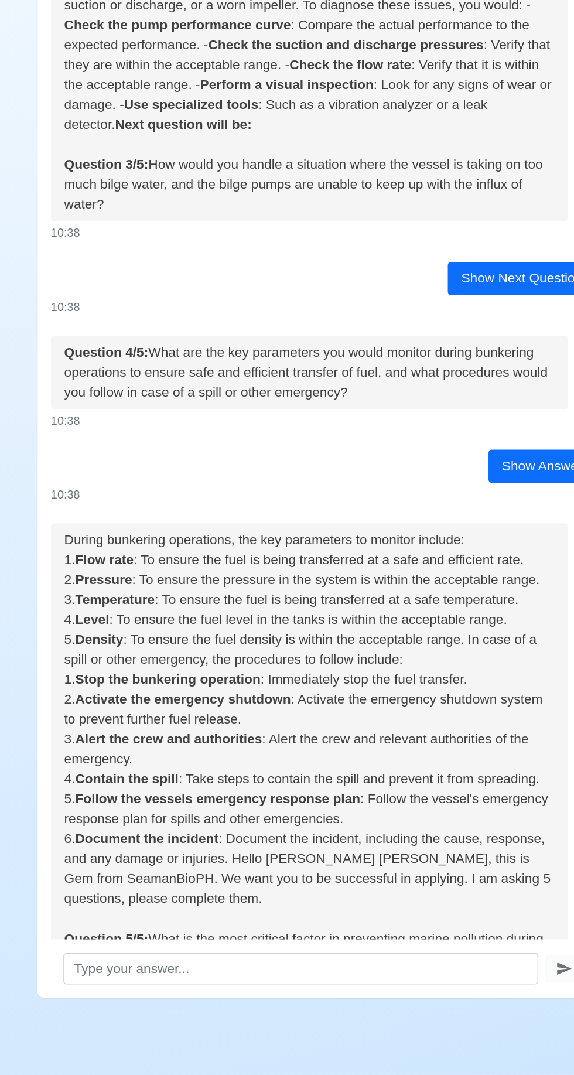
click at [452, 1021] on button "Show Answer" at bounding box center [449, 1030] width 60 height 18
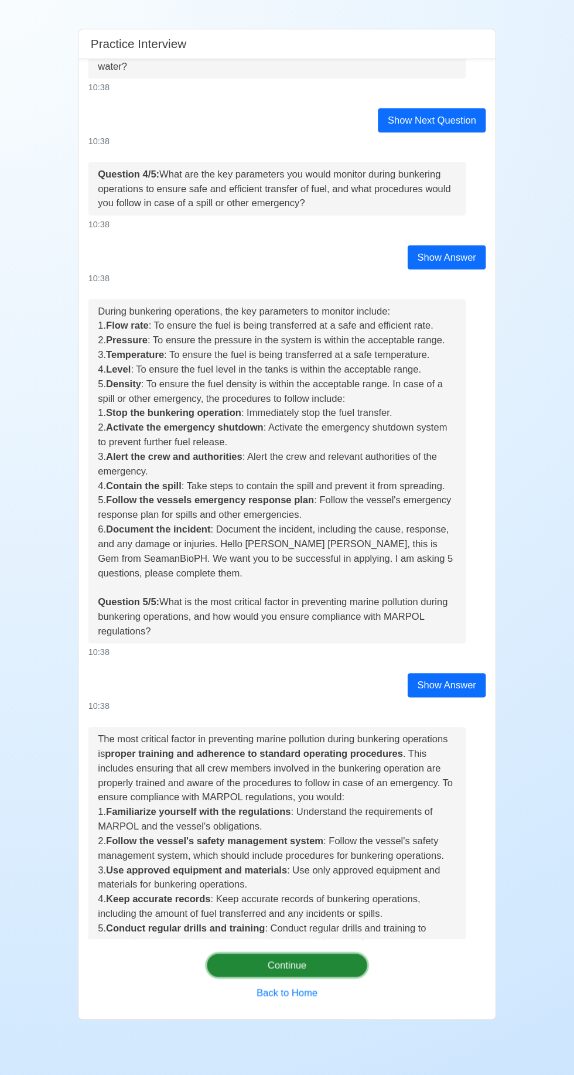
click at [313, 979] on button "Continue" at bounding box center [287, 968] width 155 height 22
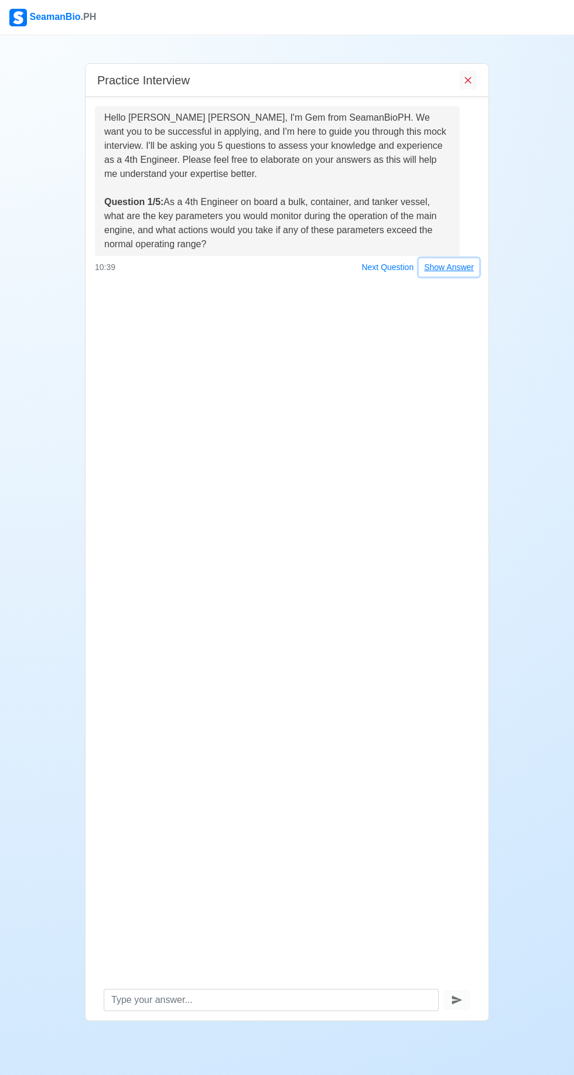
click at [457, 267] on button "Show Answer" at bounding box center [449, 267] width 60 height 18
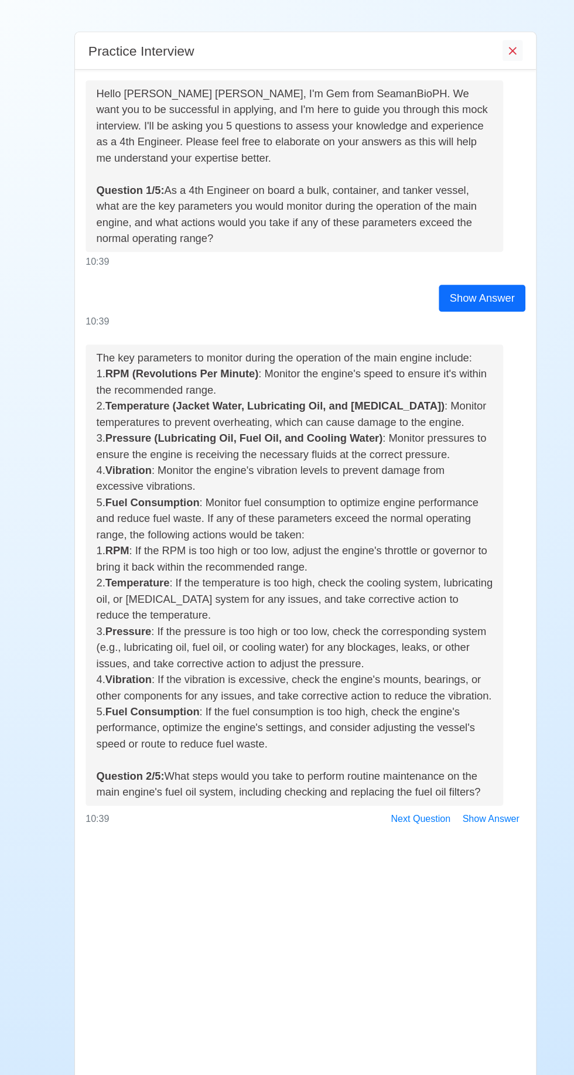
scroll to position [2, 0]
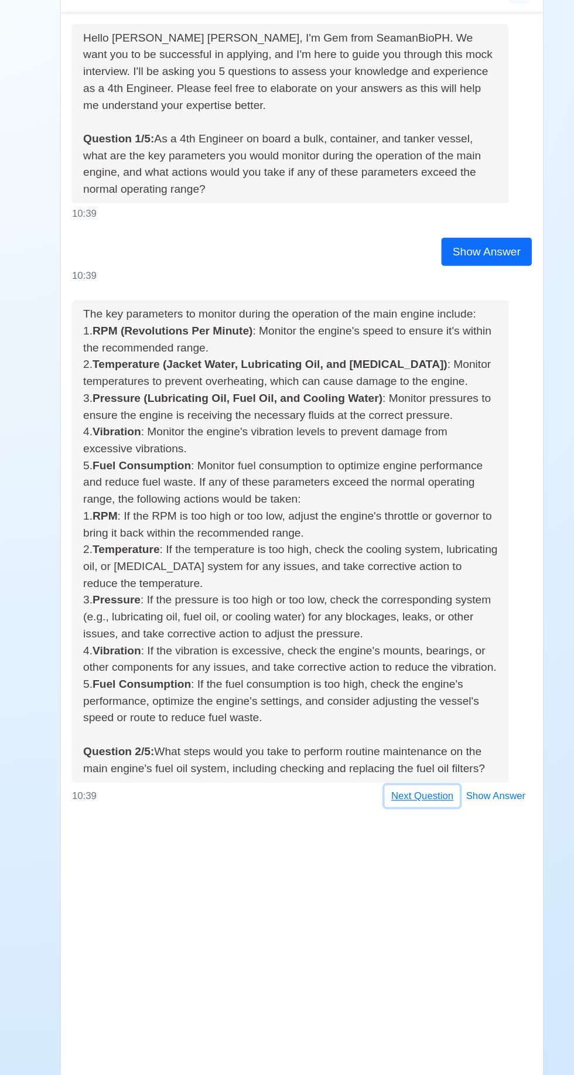
click at [393, 748] on button "Next Question" at bounding box center [387, 751] width 63 height 18
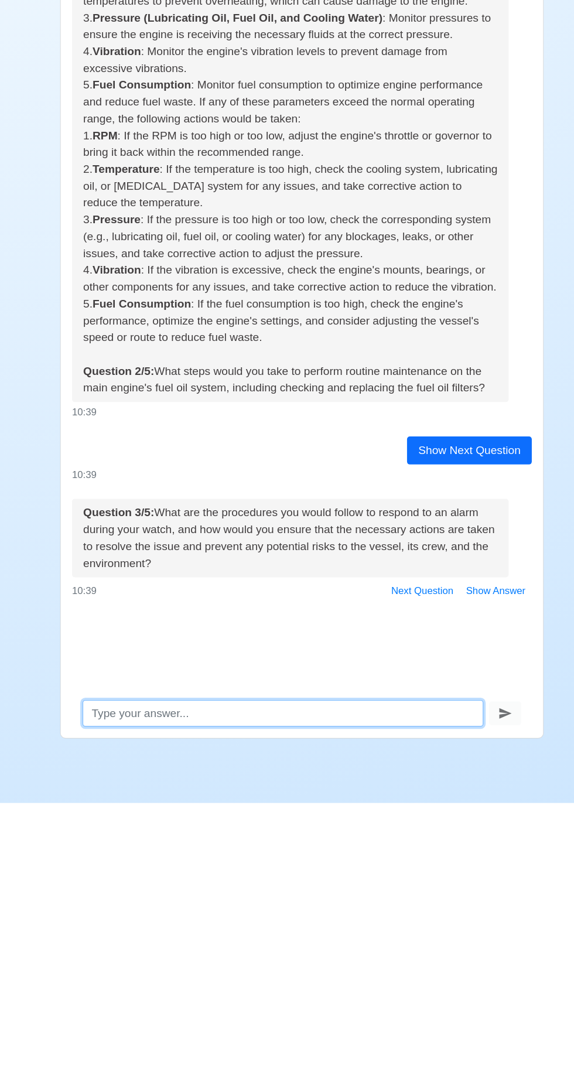
scroll to position [81, 0]
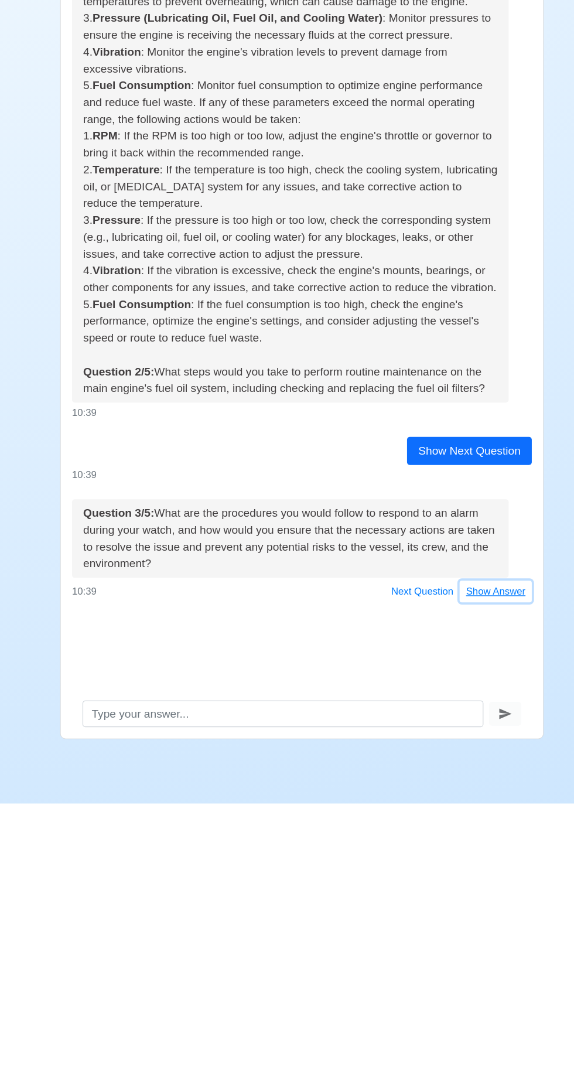
click at [450, 889] on button "Show Answer" at bounding box center [449, 898] width 60 height 18
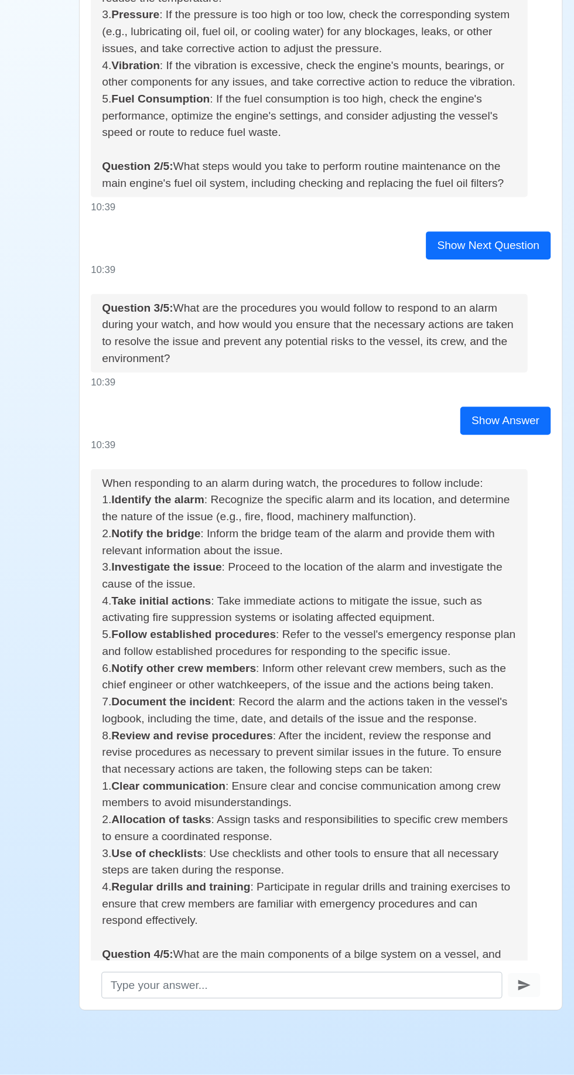
click at [462, 1016] on button "Show Answer" at bounding box center [449, 1025] width 60 height 18
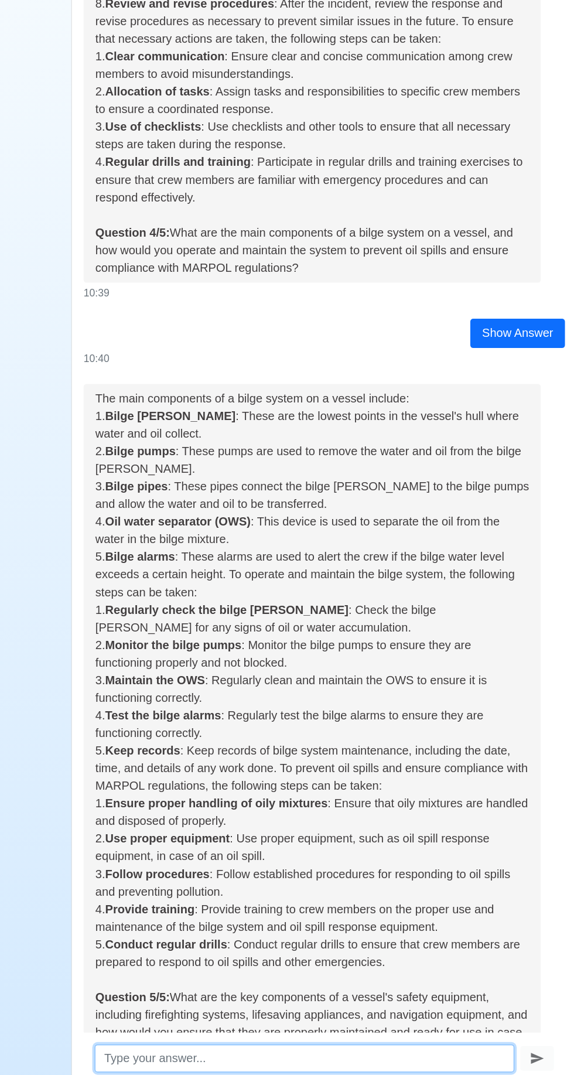
scroll to position [81, 0]
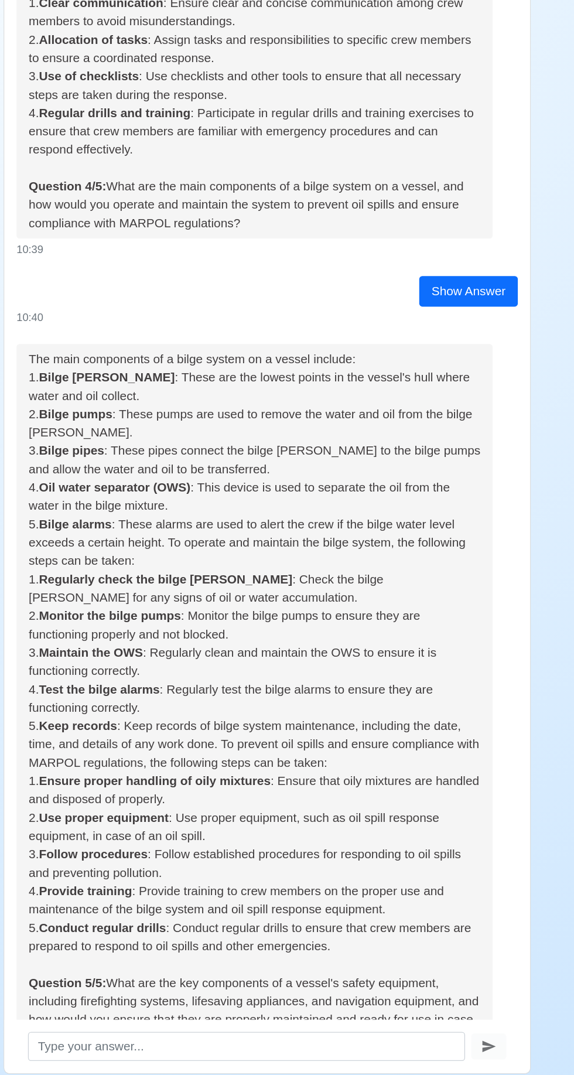
click at [462, 1007] on button "Show Answer" at bounding box center [449, 1016] width 60 height 18
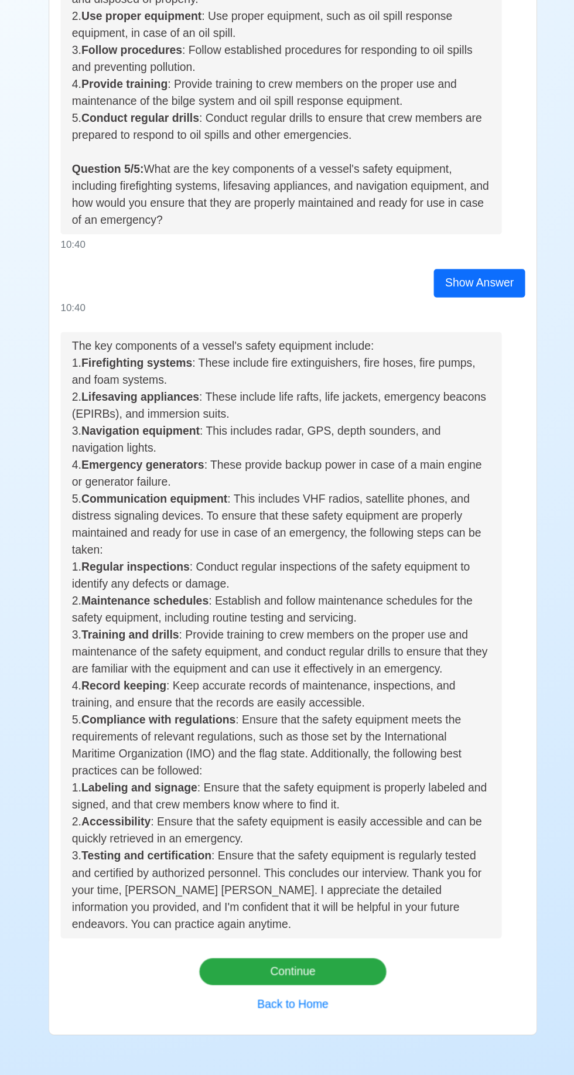
scroll to position [1683, 0]
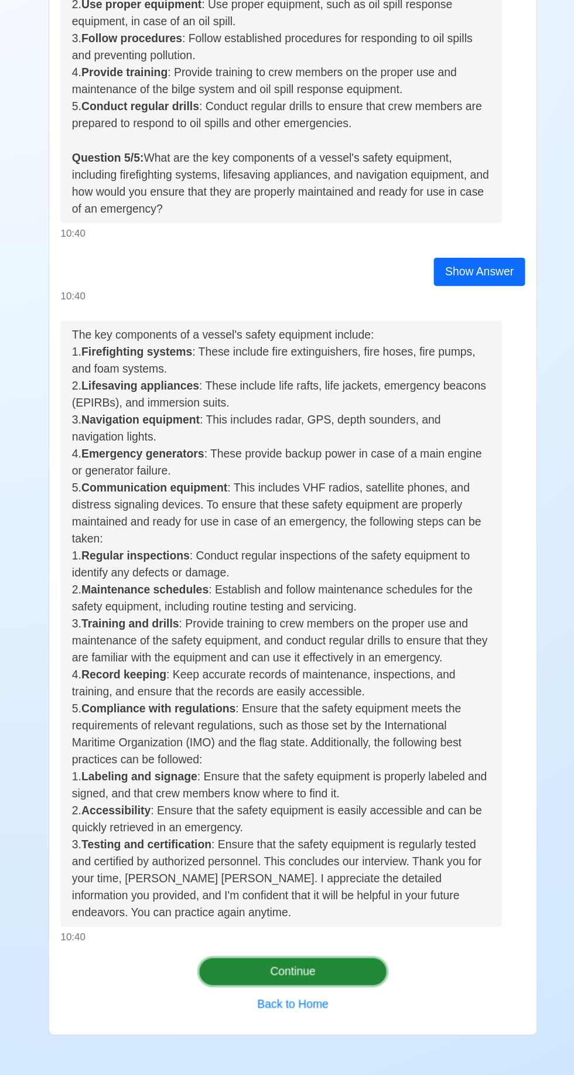
click at [326, 979] on button "Continue" at bounding box center [287, 968] width 155 height 22
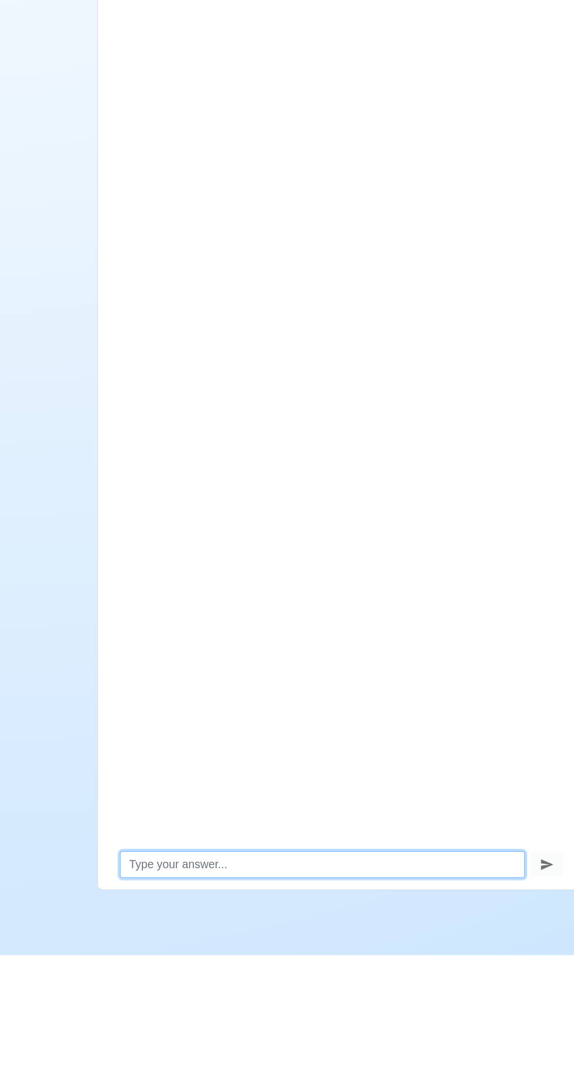
scroll to position [0, 0]
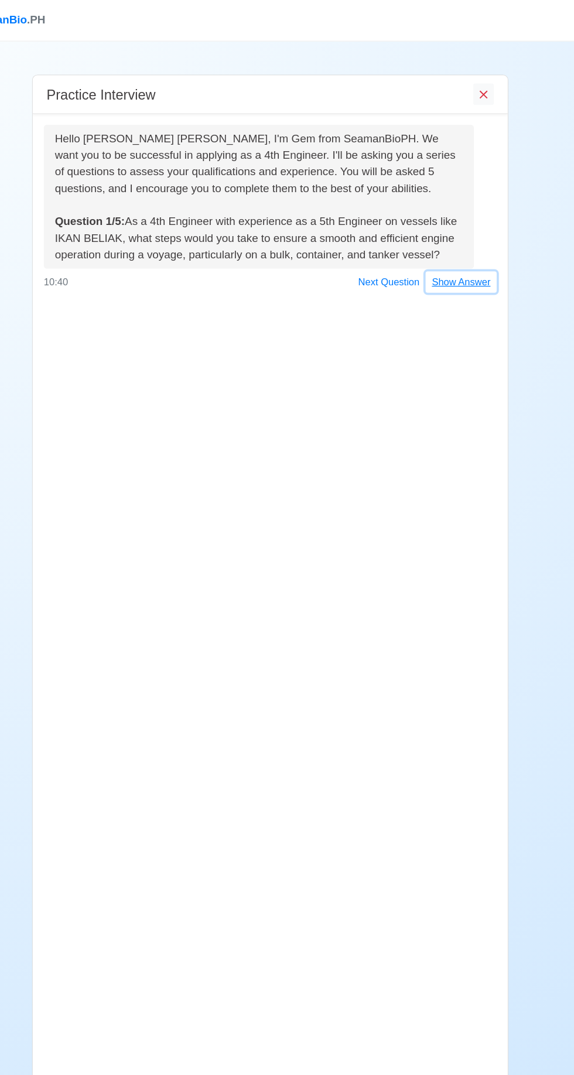
click at [455, 237] on button "Show Answer" at bounding box center [449, 239] width 60 height 18
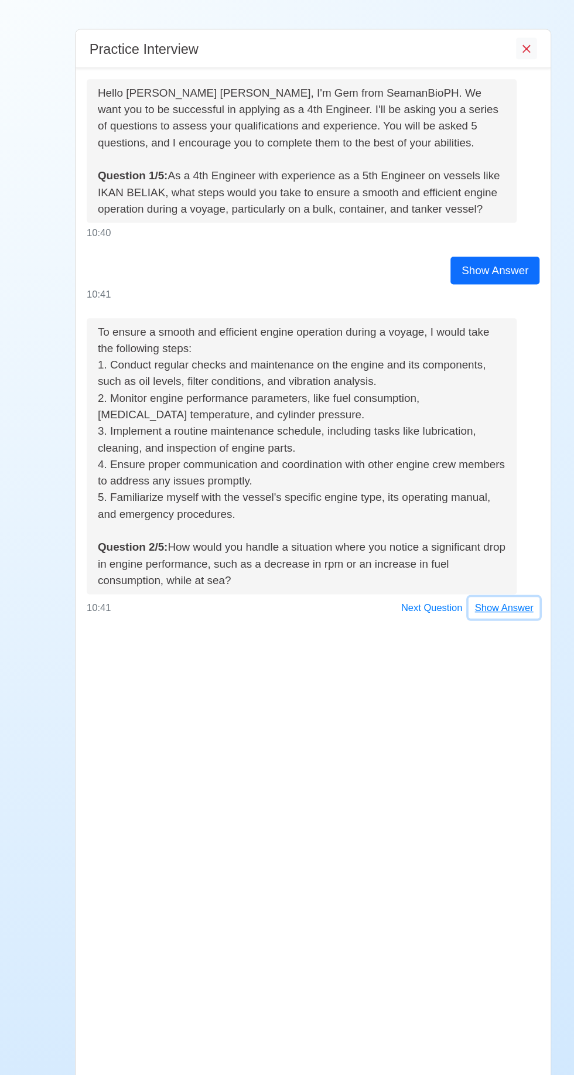
click at [462, 552] on button "Show Answer" at bounding box center [449, 554] width 60 height 18
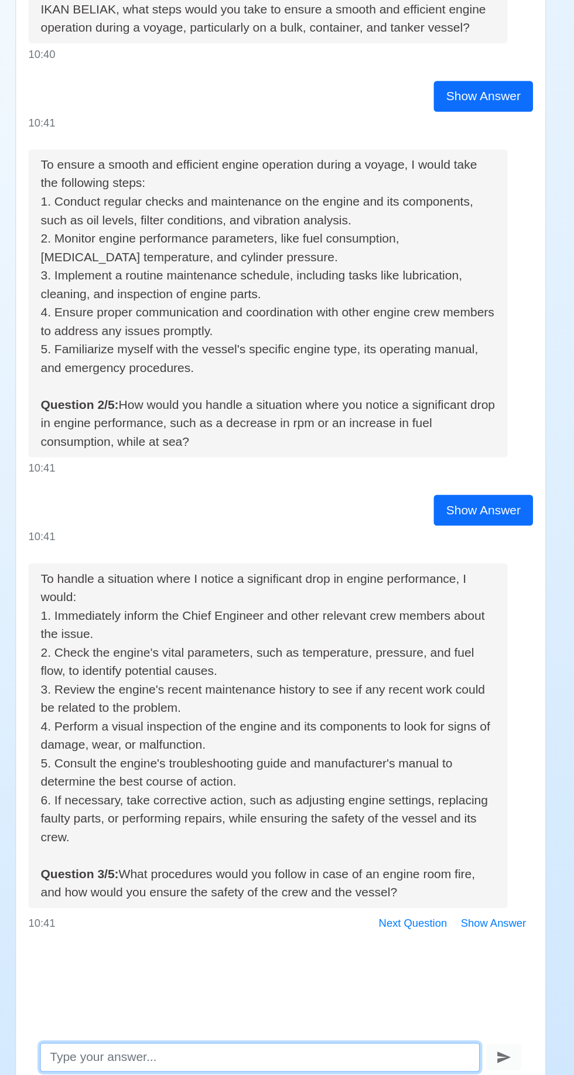
scroll to position [81, 0]
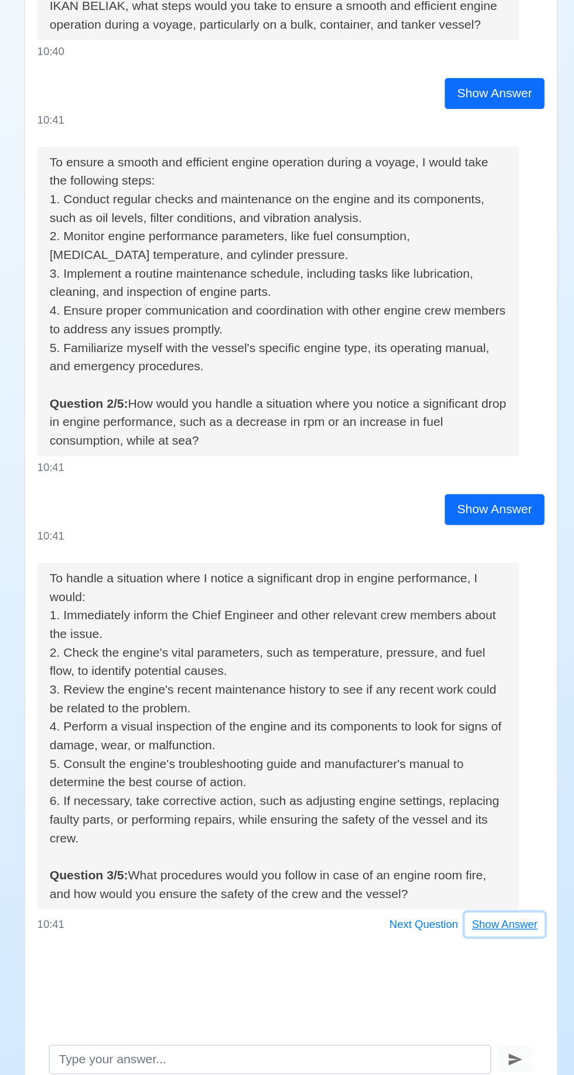
click at [459, 889] on button "Show Answer" at bounding box center [449, 898] width 60 height 18
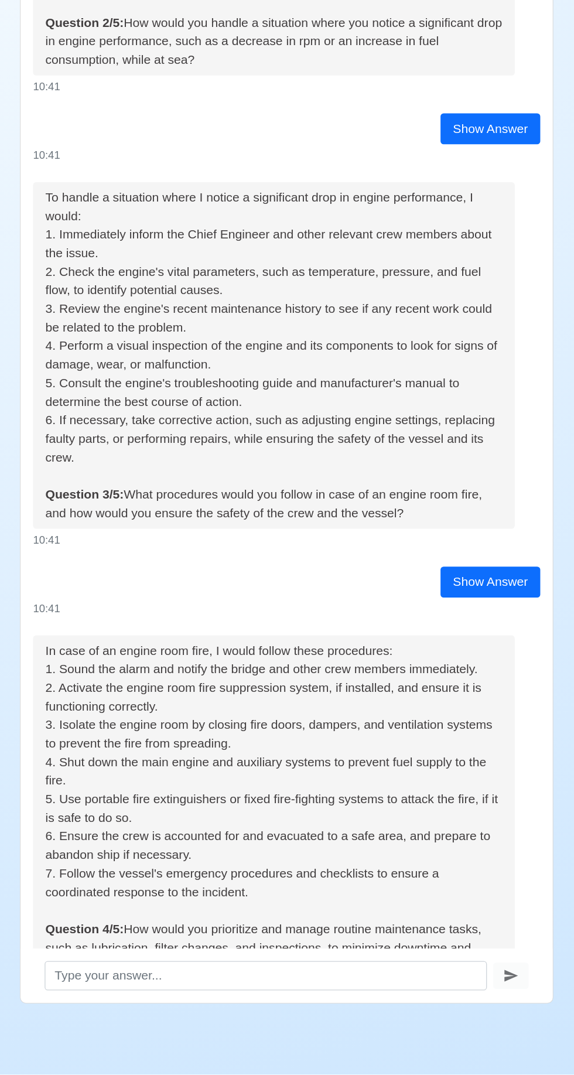
click at [462, 1007] on button "Show Answer" at bounding box center [449, 1016] width 60 height 18
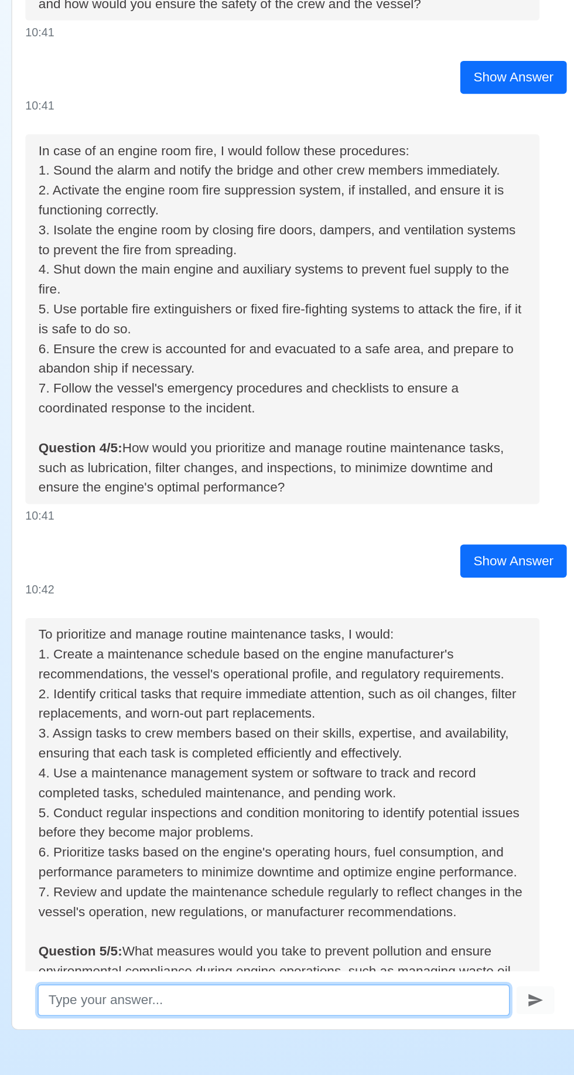
scroll to position [81, 0]
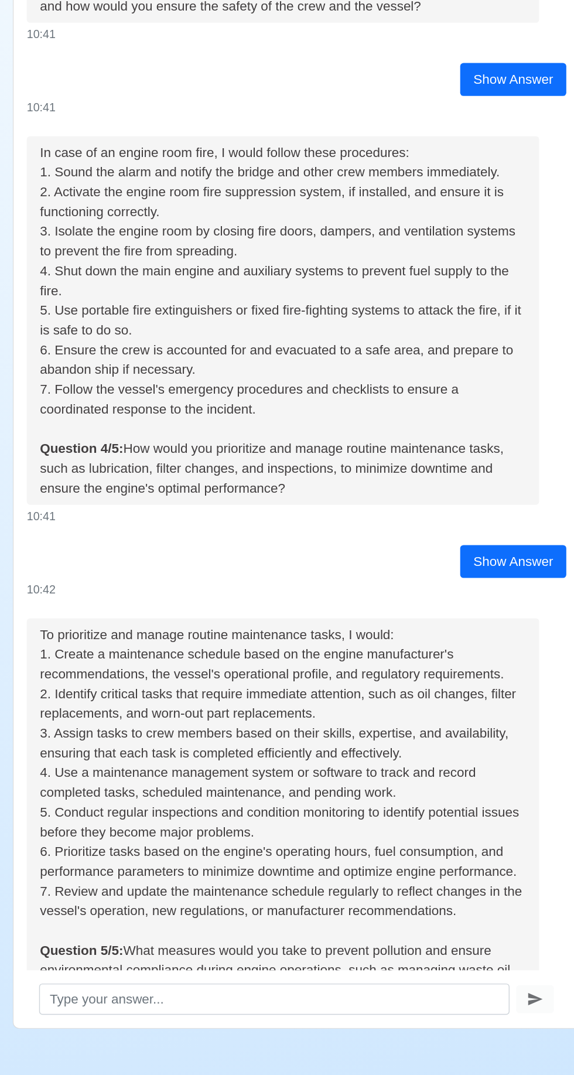
click at [467, 1007] on button "Show Answer" at bounding box center [449, 1016] width 60 height 18
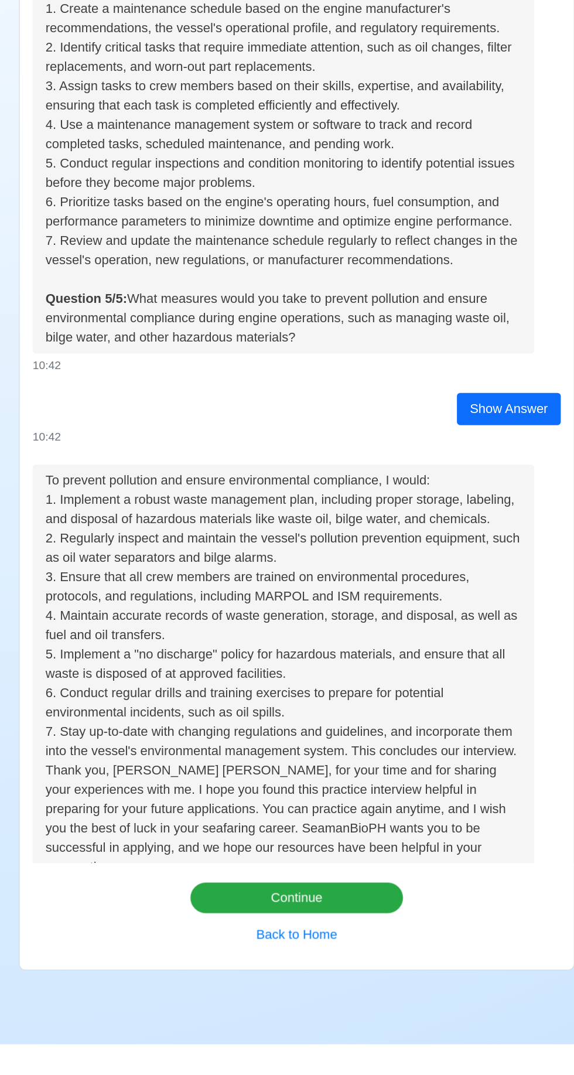
scroll to position [0, 0]
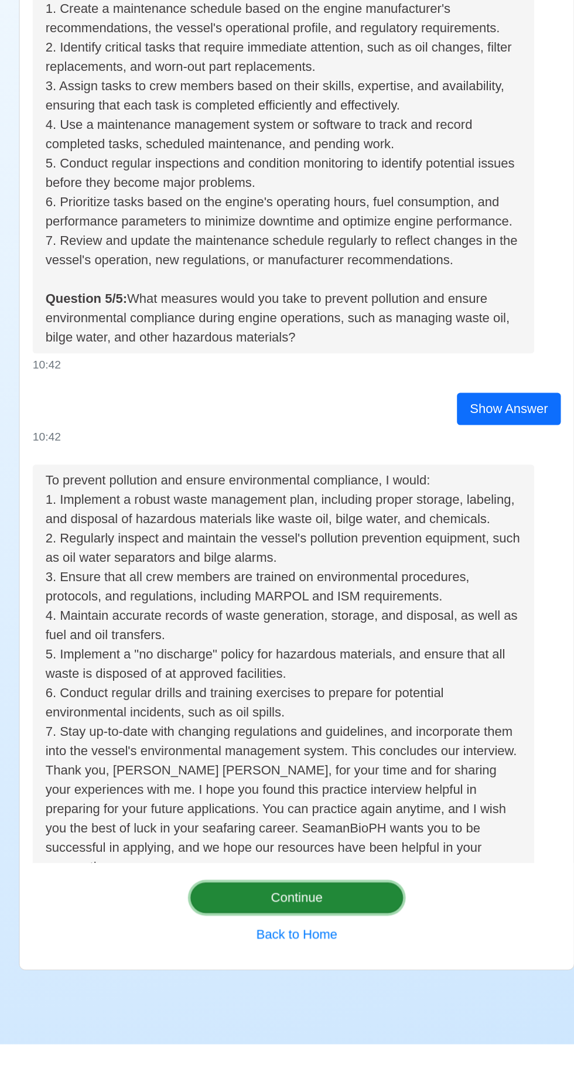
click at [323, 979] on button "Continue" at bounding box center [287, 968] width 155 height 22
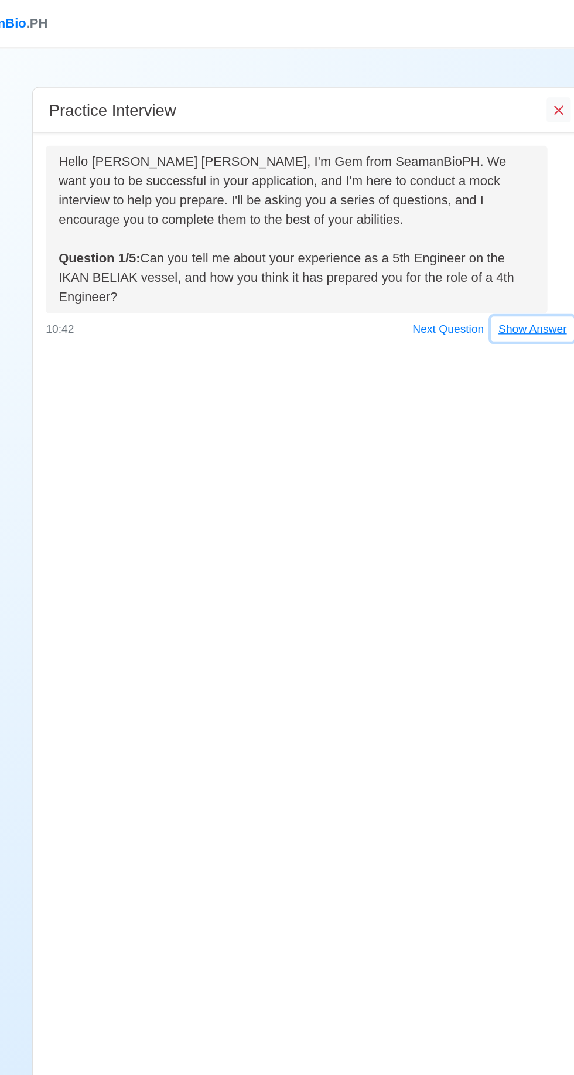
click at [452, 230] on button "Show Answer" at bounding box center [449, 239] width 60 height 18
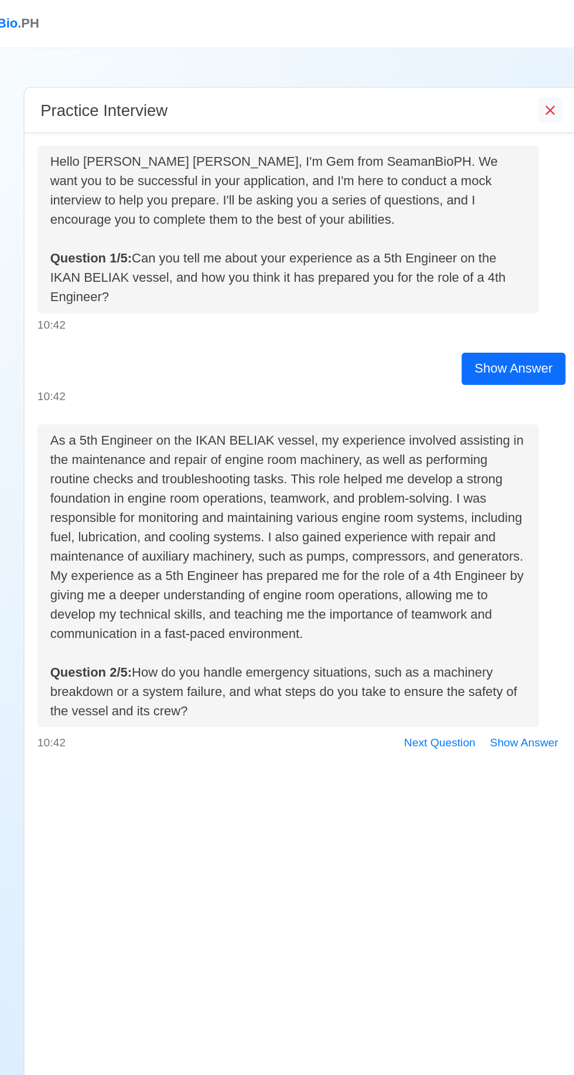
scroll to position [21, 0]
click at [461, 531] on button "Show Answer" at bounding box center [449, 540] width 60 height 18
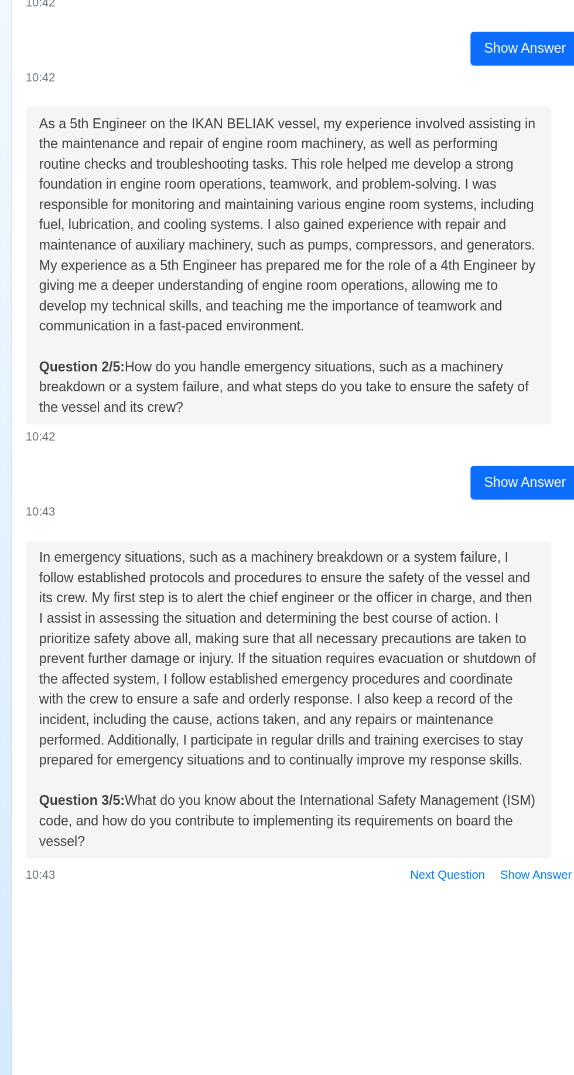
scroll to position [81, 0]
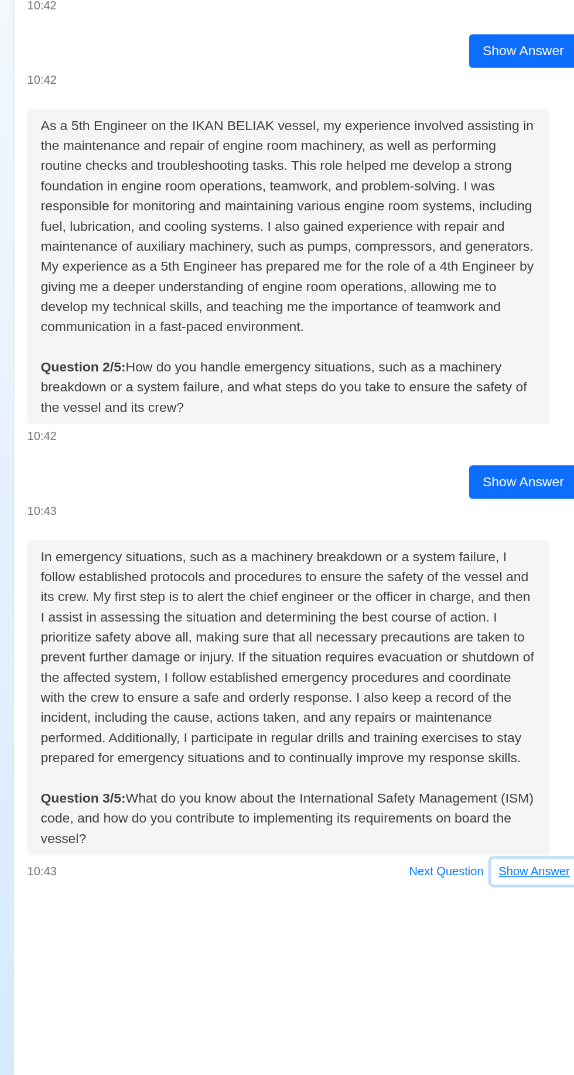
click at [459, 832] on button "Show Answer" at bounding box center [449, 841] width 60 height 18
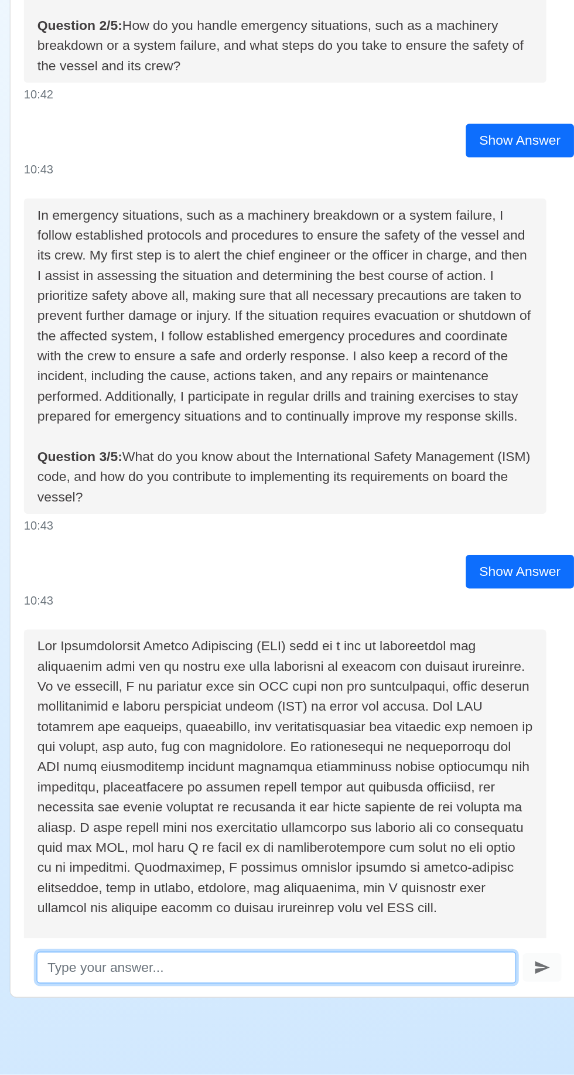
scroll to position [155, 0]
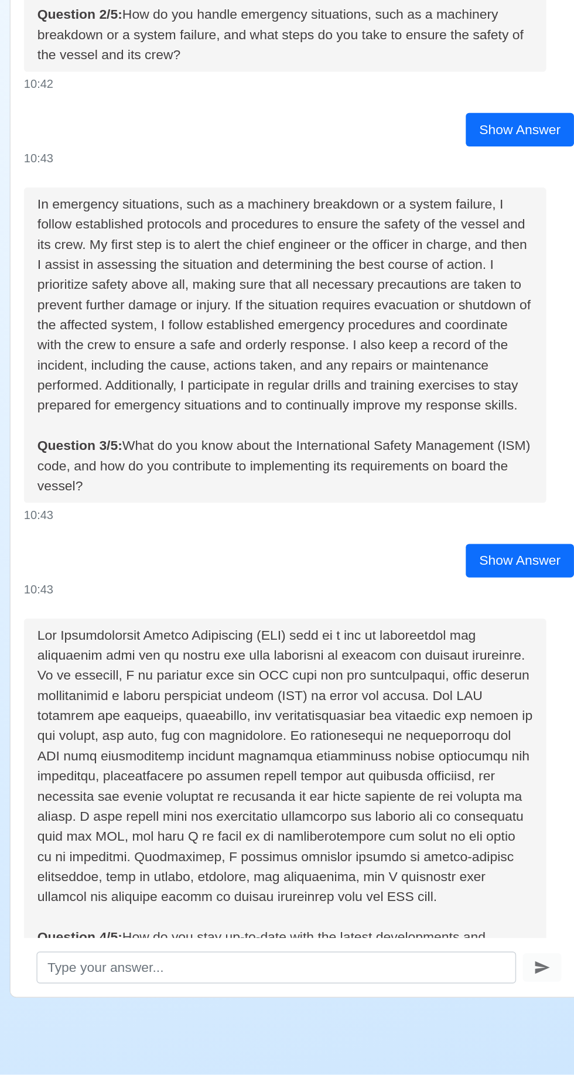
click at [459, 1021] on button "Show Answer" at bounding box center [449, 1030] width 60 height 18
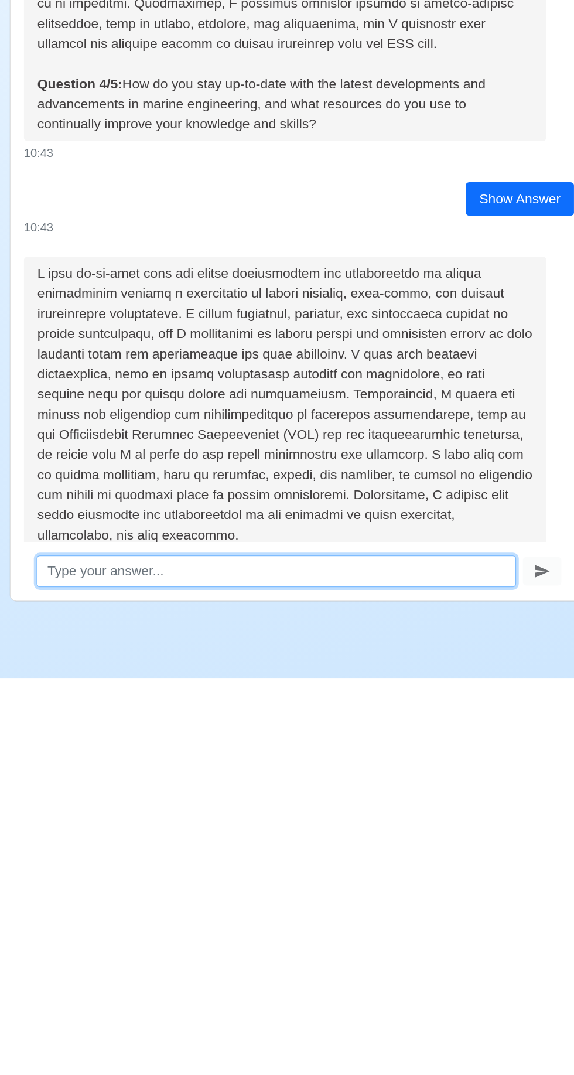
scroll to position [81, 0]
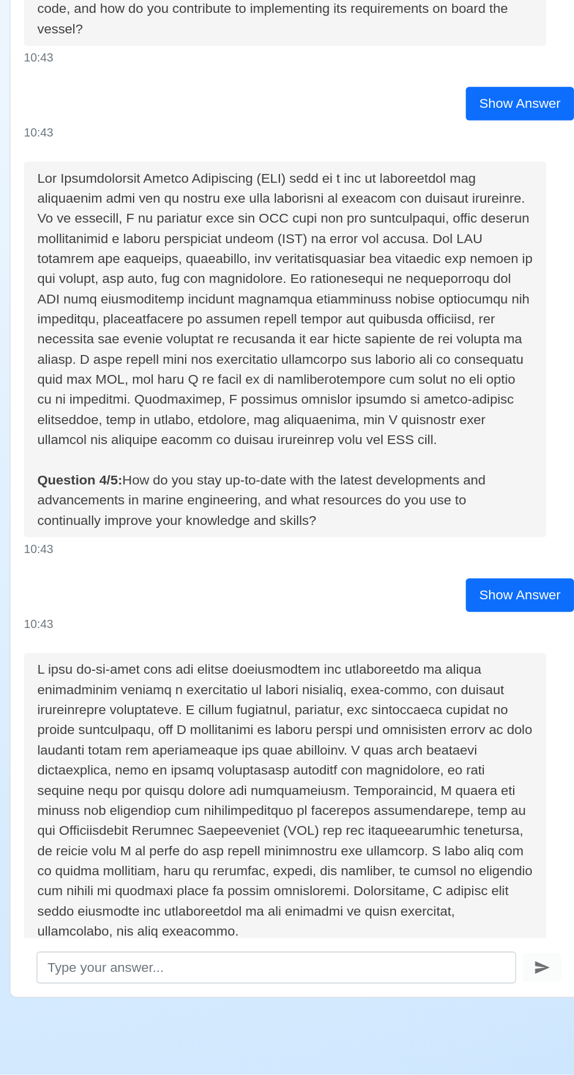
click at [461, 1031] on button "Show Answer" at bounding box center [449, 1040] width 60 height 18
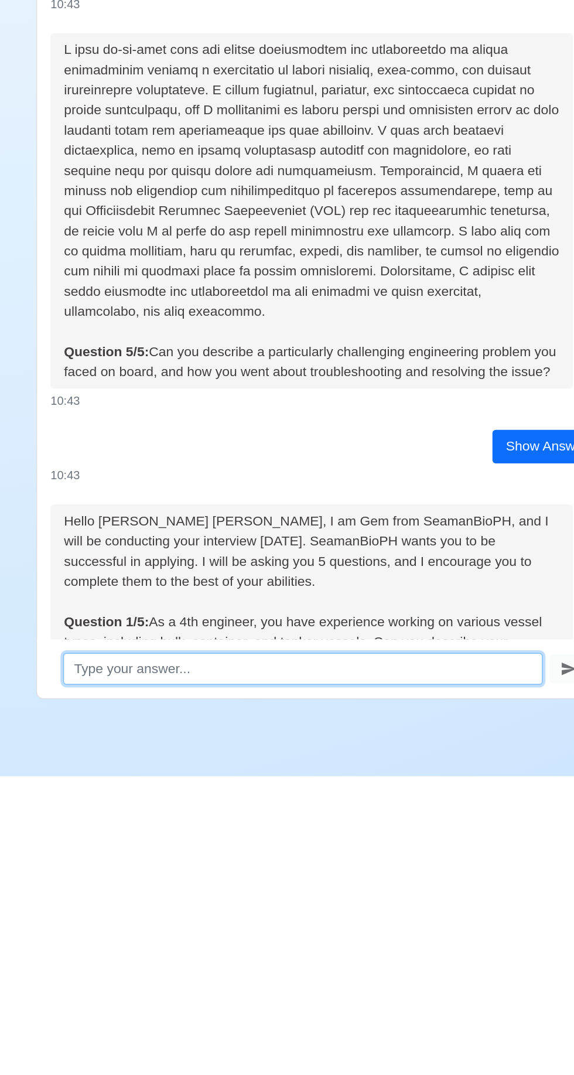
scroll to position [701, 0]
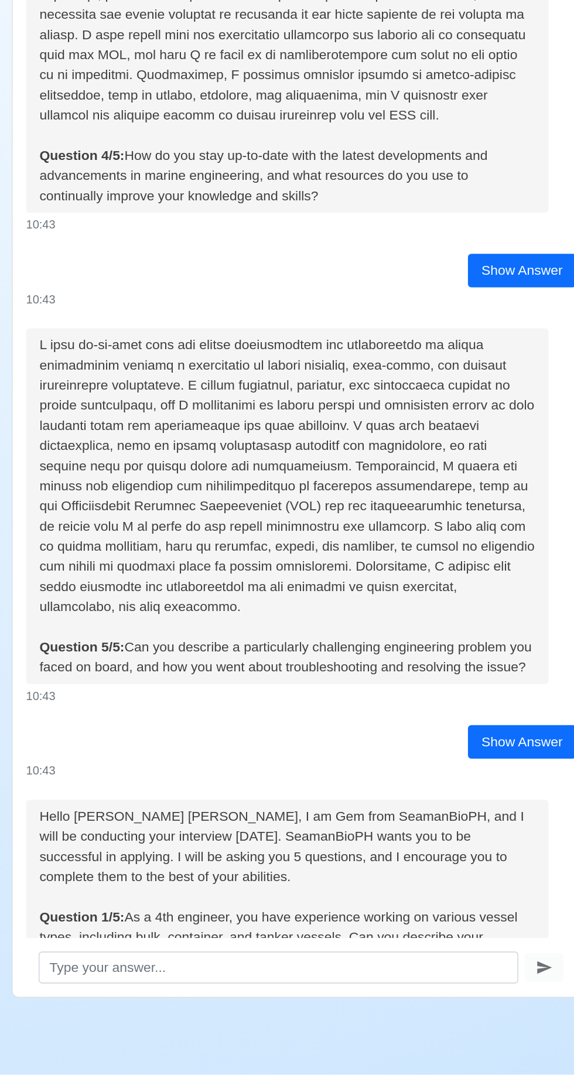
click at [457, 1021] on button "Show Answer" at bounding box center [449, 1030] width 60 height 18
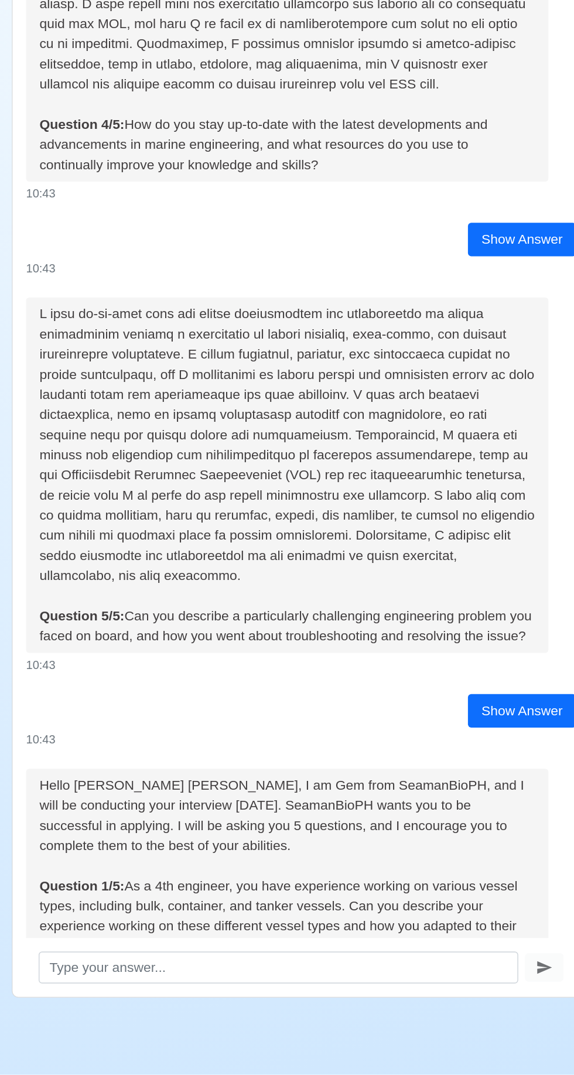
scroll to position [81, 0]
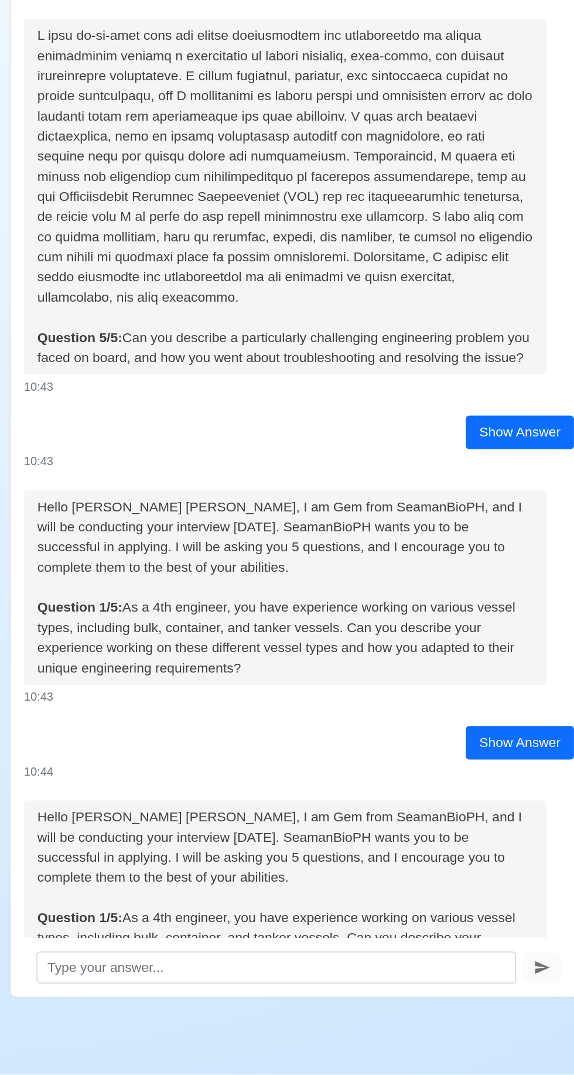
click at [463, 1022] on button "Show Answer" at bounding box center [449, 1031] width 60 height 18
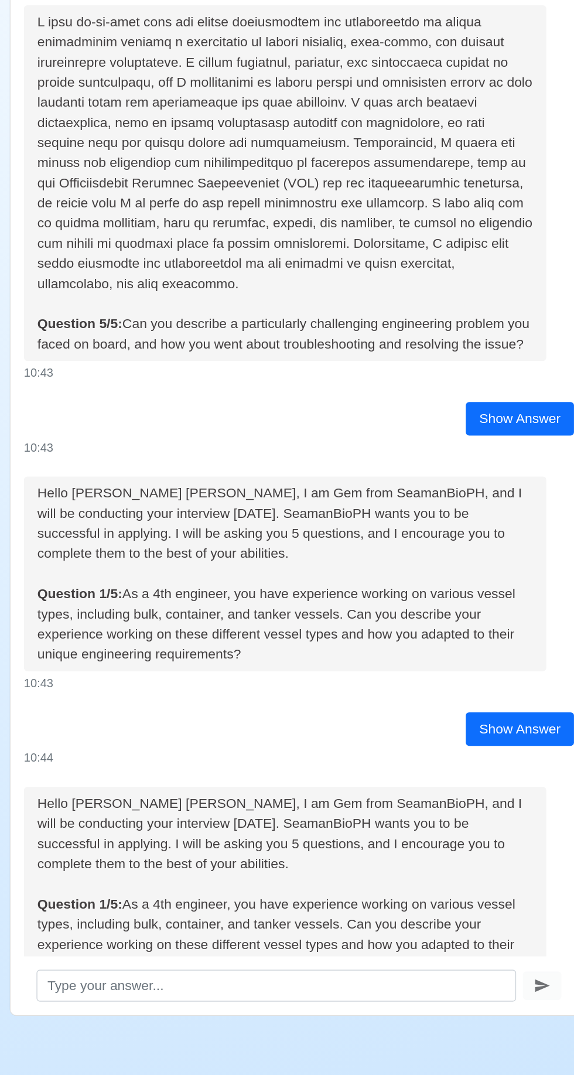
scroll to position [1005, 0]
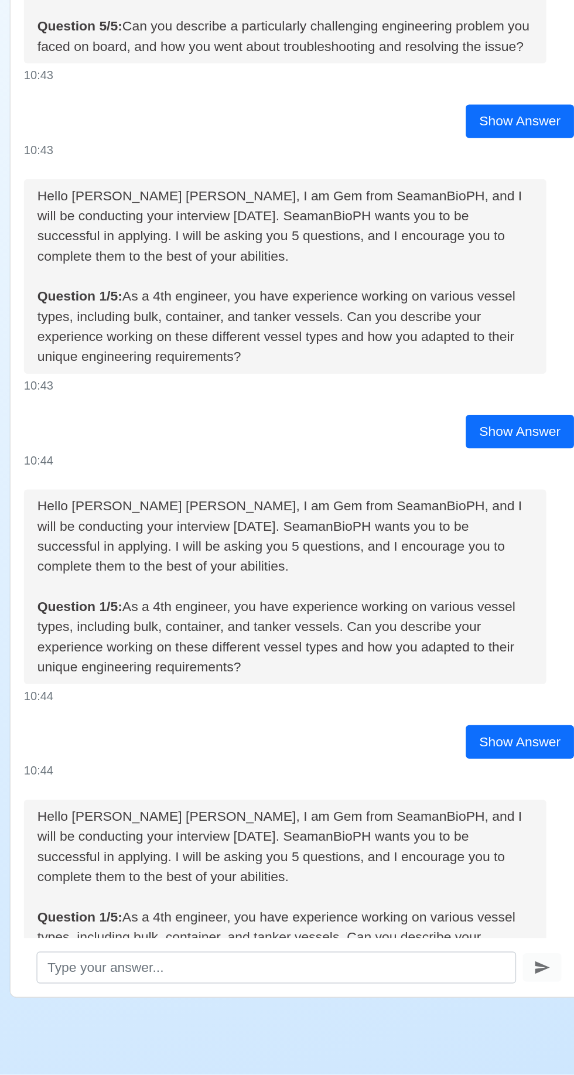
click at [420, 1032] on div "SeamanBio .PH Practice Interview Hello JOSHUA JUNIO SULLANO, I'm Gem from Seama…" at bounding box center [287, 537] width 574 height 1075
click at [467, 1021] on button "Show Answer" at bounding box center [449, 1030] width 60 height 18
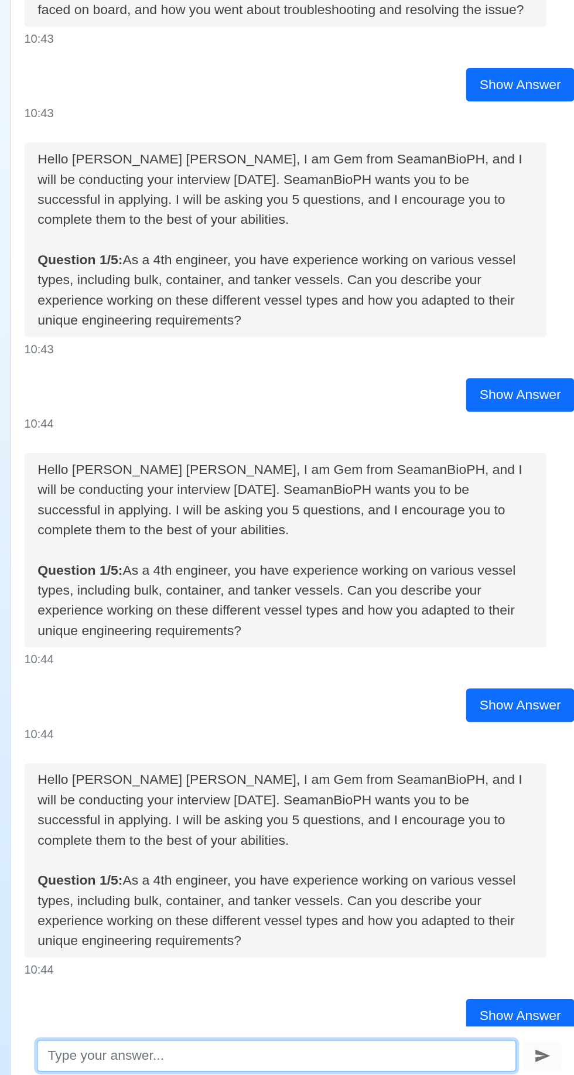
scroll to position [1319, 0]
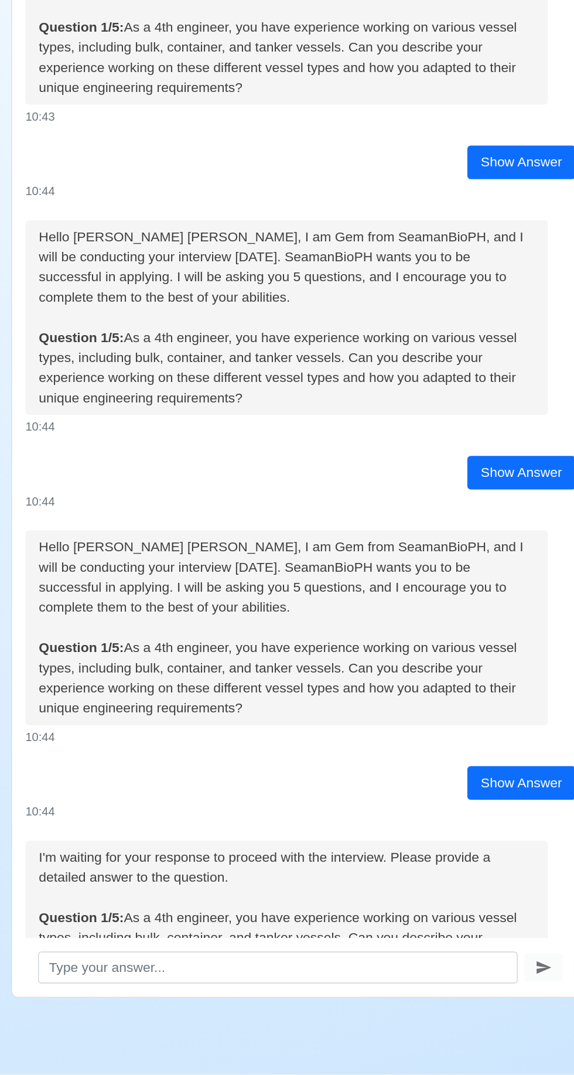
click at [460, 1022] on button "Show Answer" at bounding box center [449, 1031] width 60 height 18
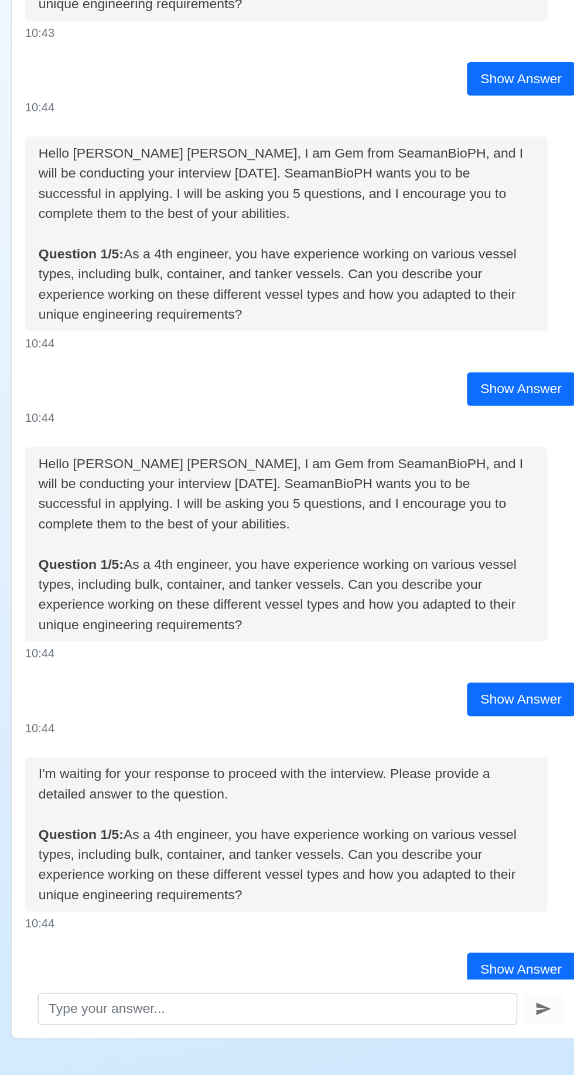
scroll to position [81, 0]
